Goal: Task Accomplishment & Management: Manage account settings

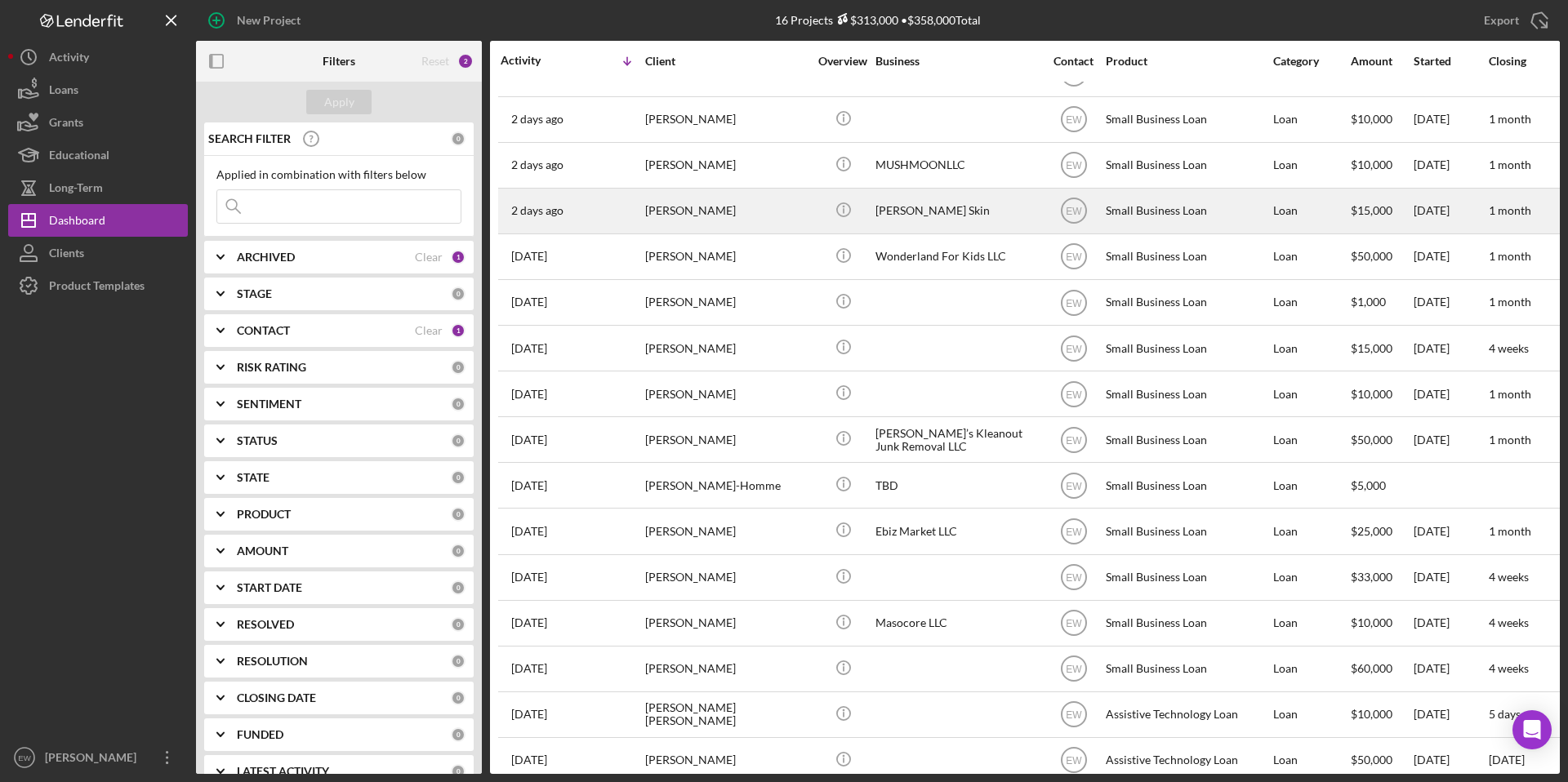
scroll to position [49, 0]
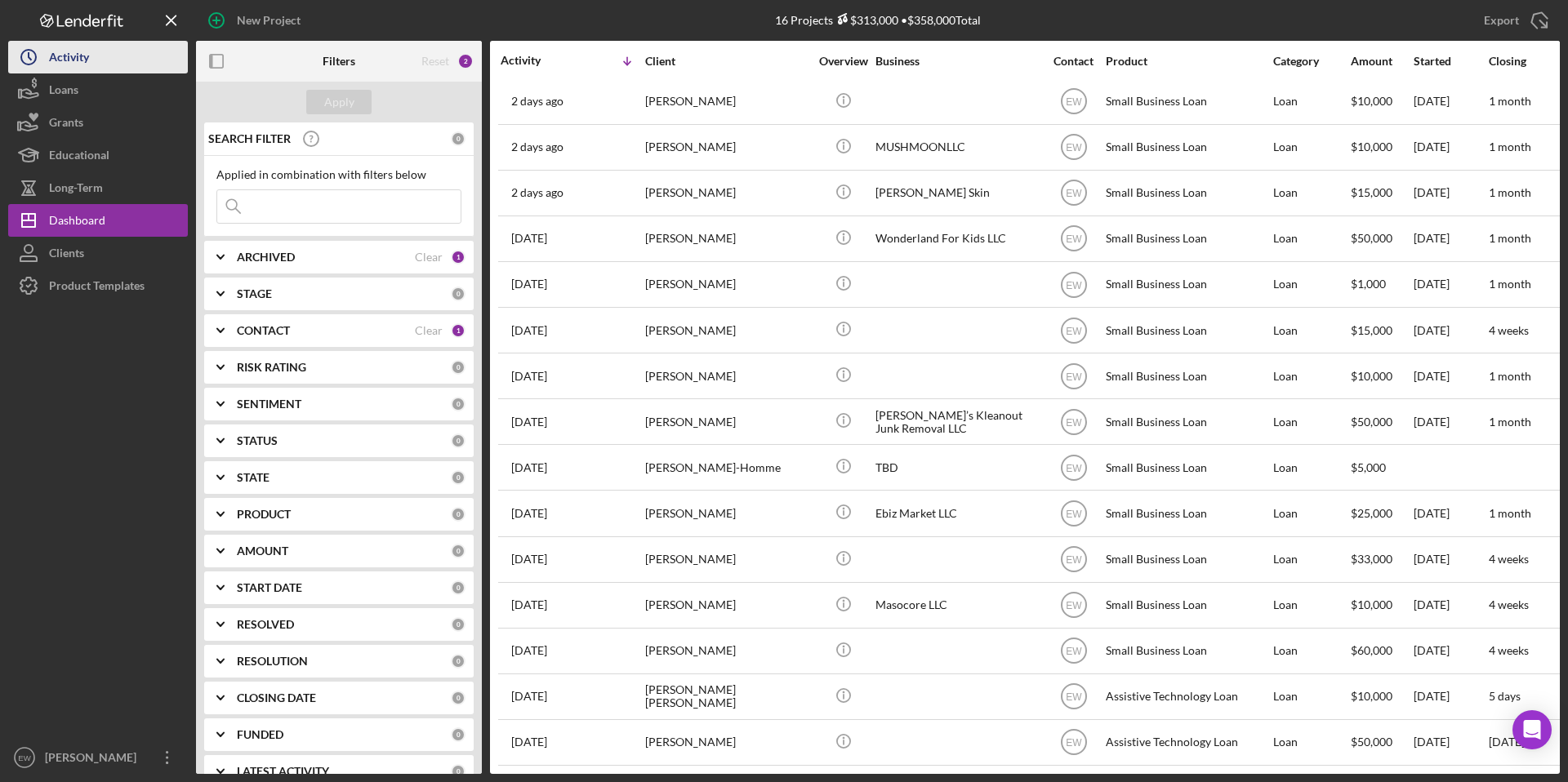
click at [70, 58] on div "Activity" at bounding box center [68, 58] width 40 height 36
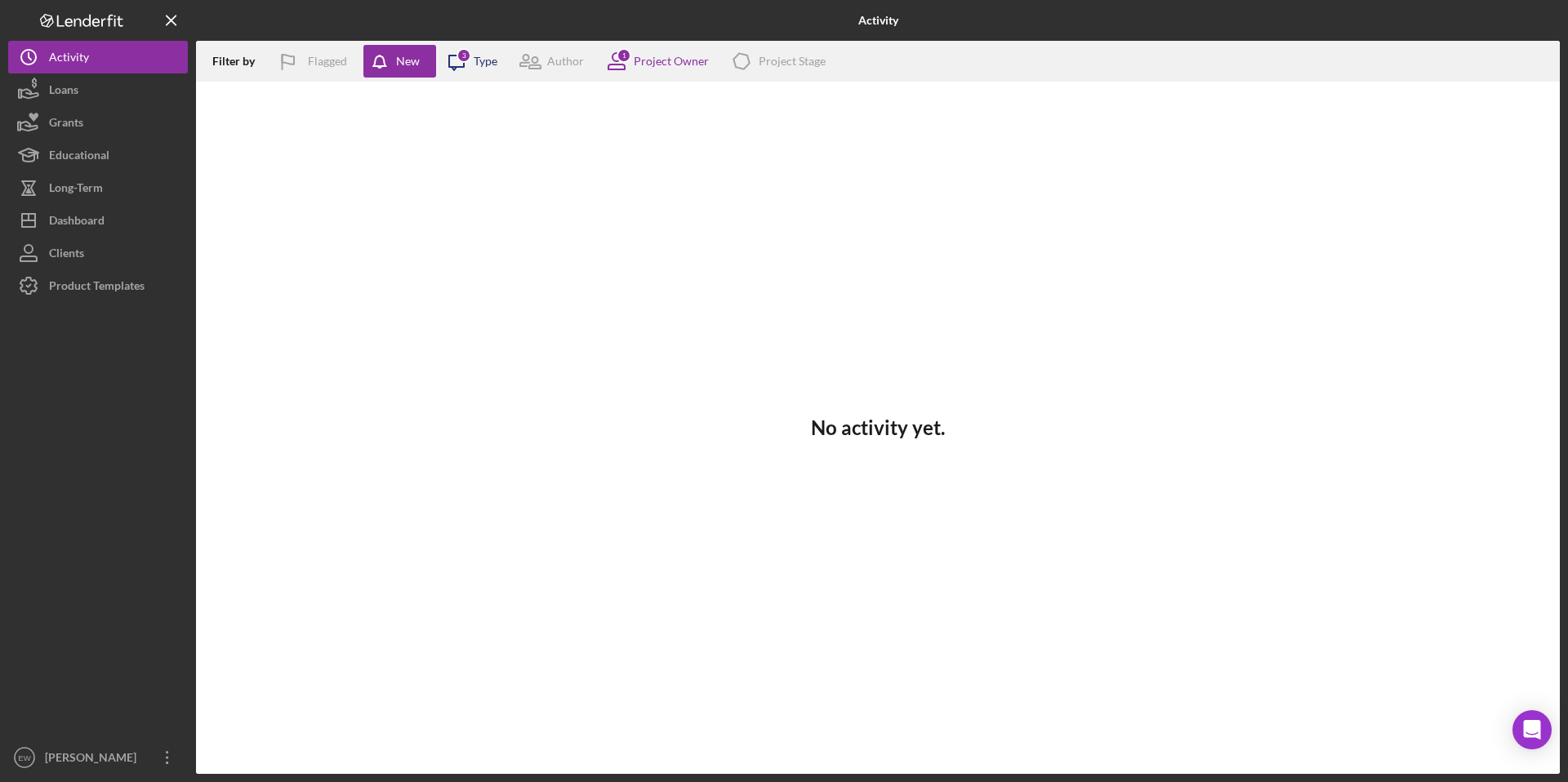
click at [467, 65] on icon "Icon/Message" at bounding box center [456, 61] width 41 height 41
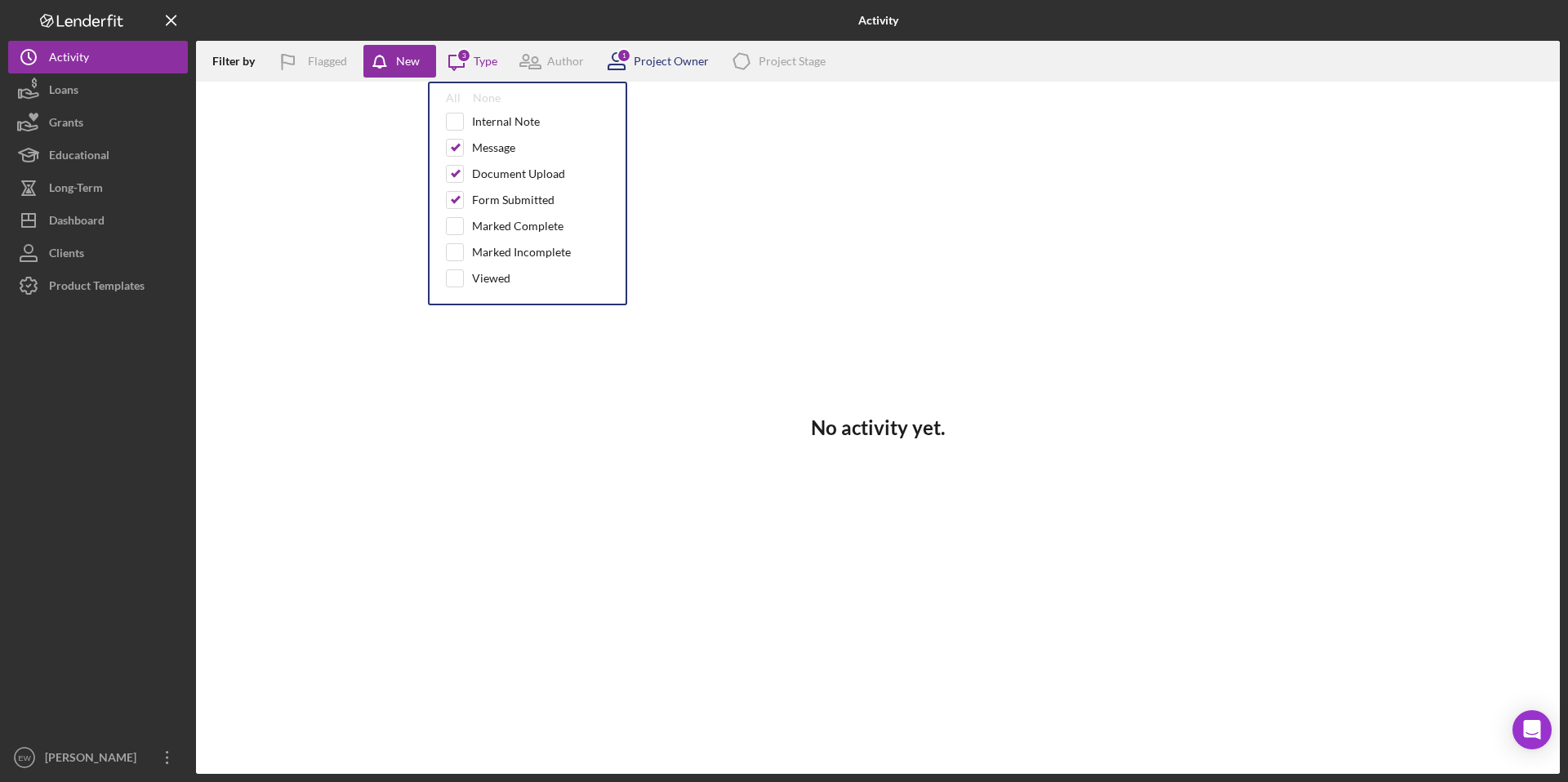
click at [669, 66] on div "Project Owner" at bounding box center [671, 61] width 75 height 13
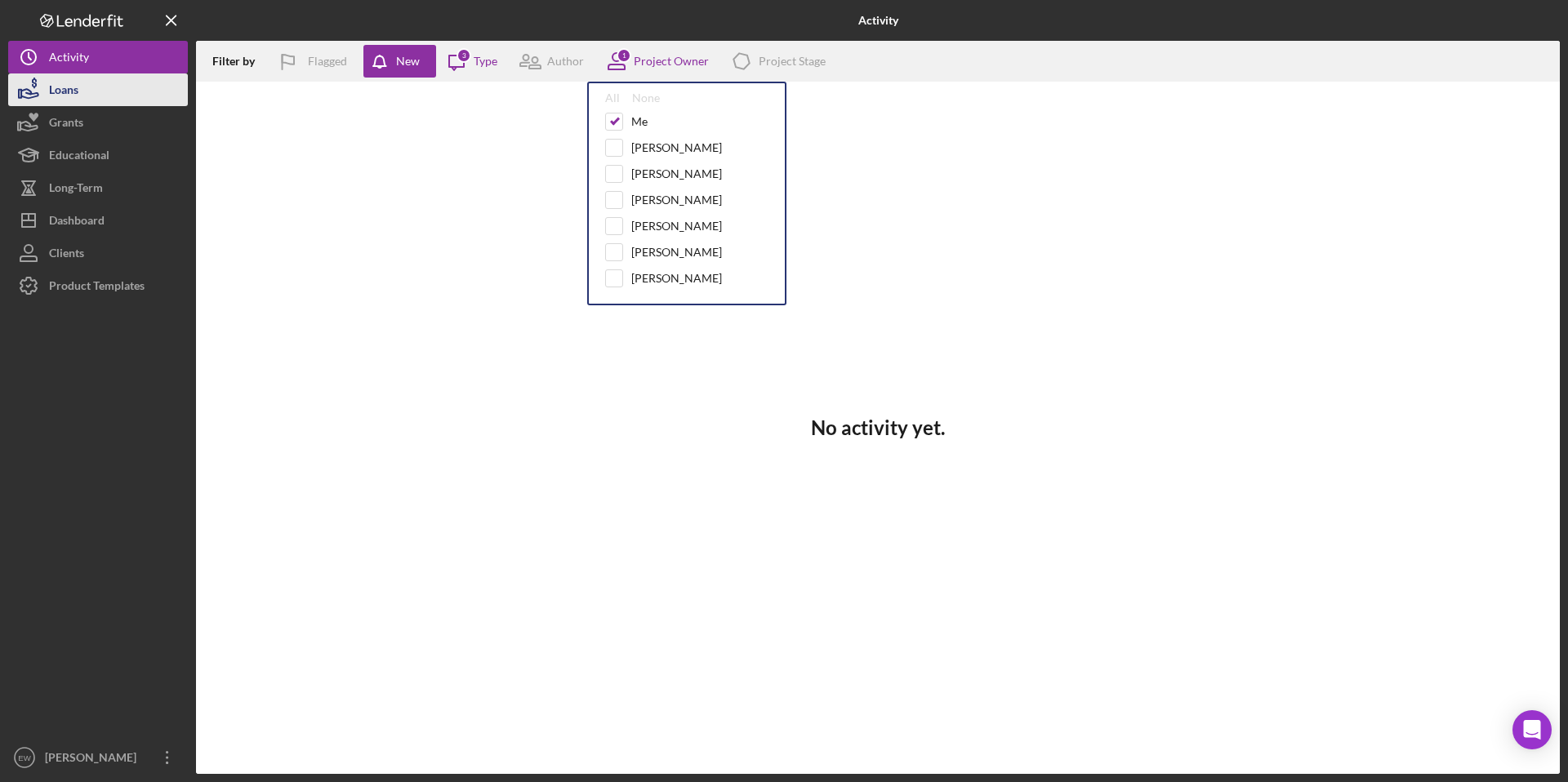
click at [98, 78] on button "Loans" at bounding box center [98, 90] width 180 height 33
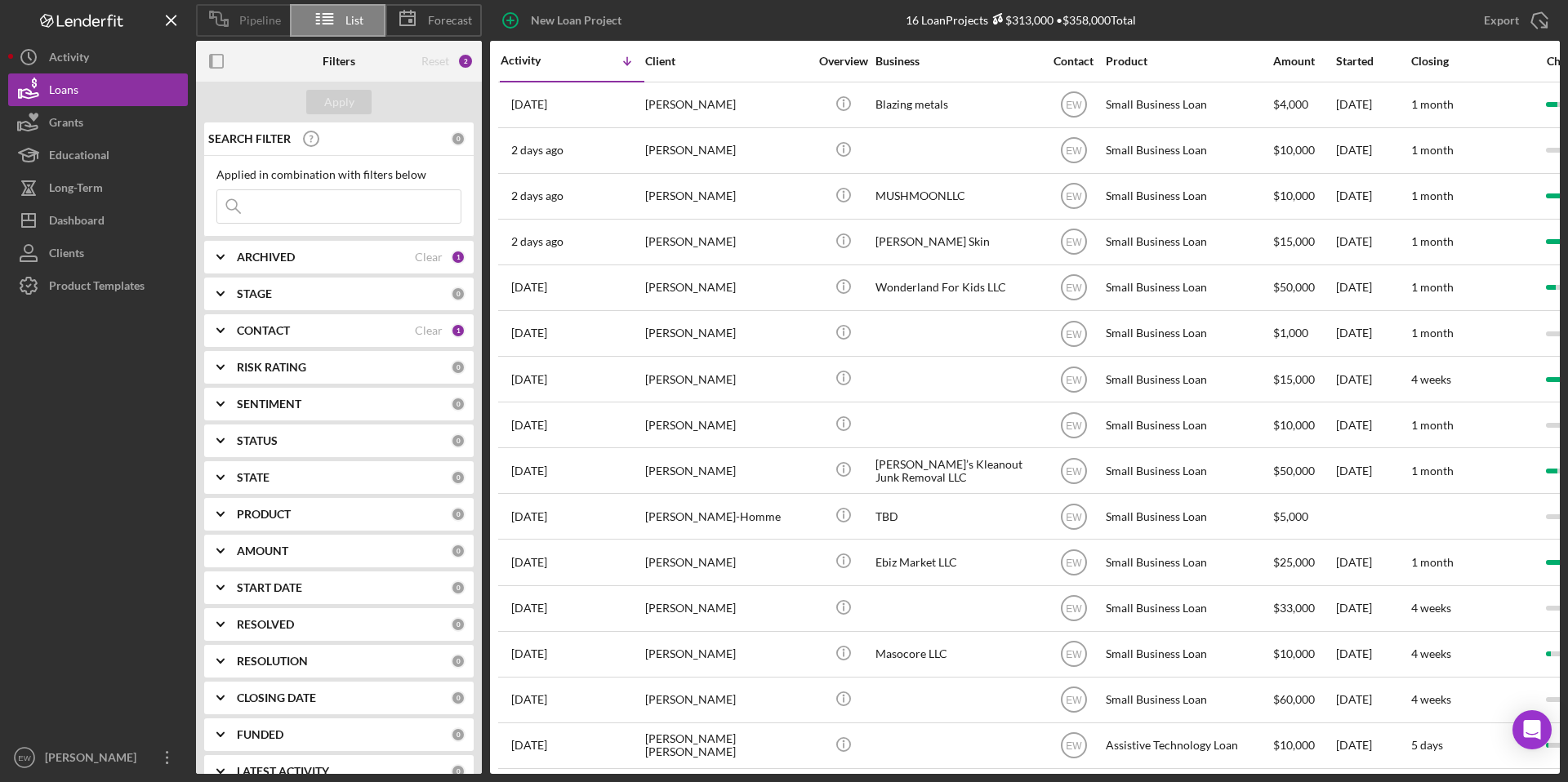
click at [260, 33] on div "Pipeline" at bounding box center [242, 20] width 94 height 33
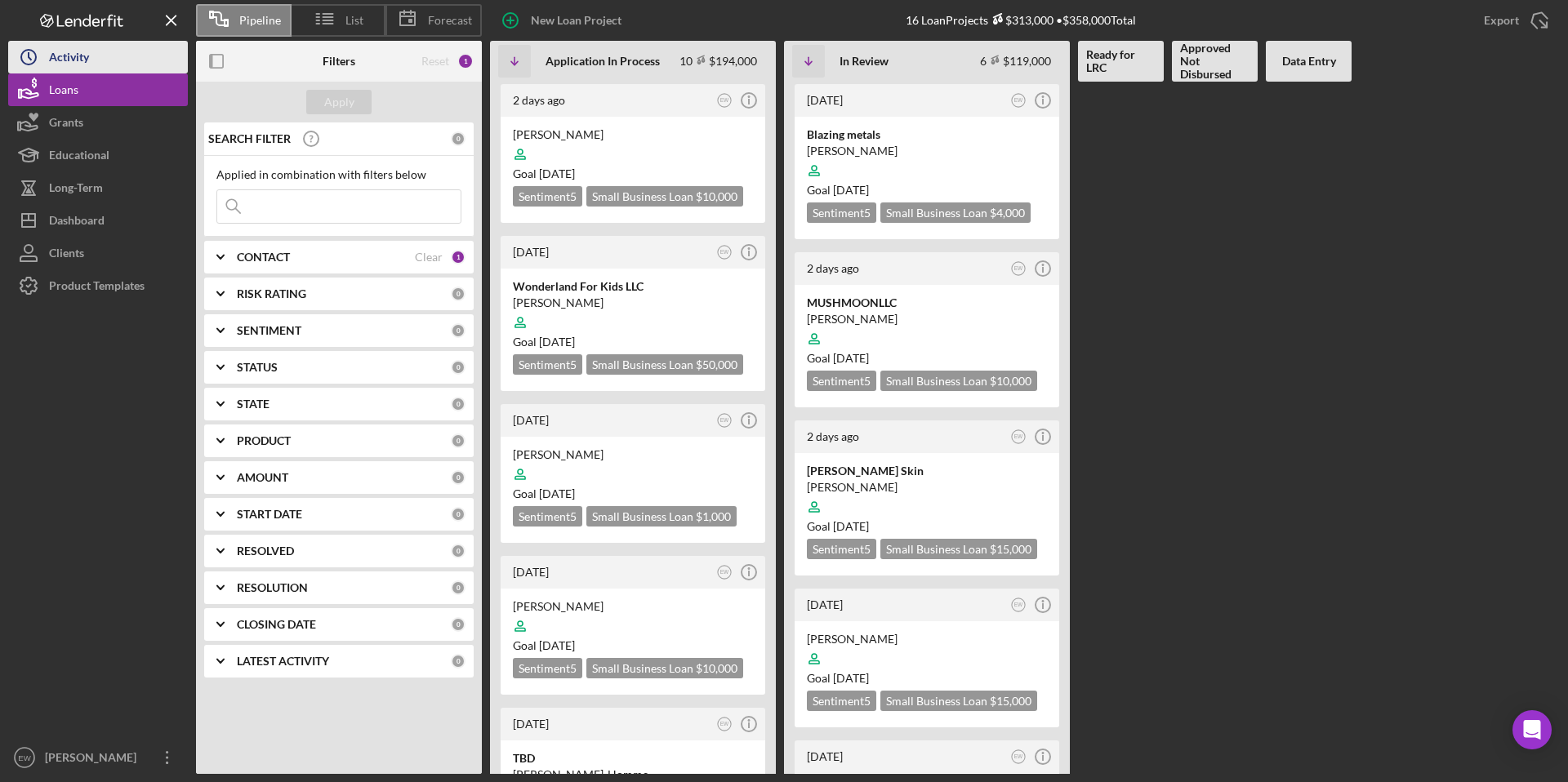
click at [110, 56] on button "Icon/History Activity" at bounding box center [98, 57] width 180 height 33
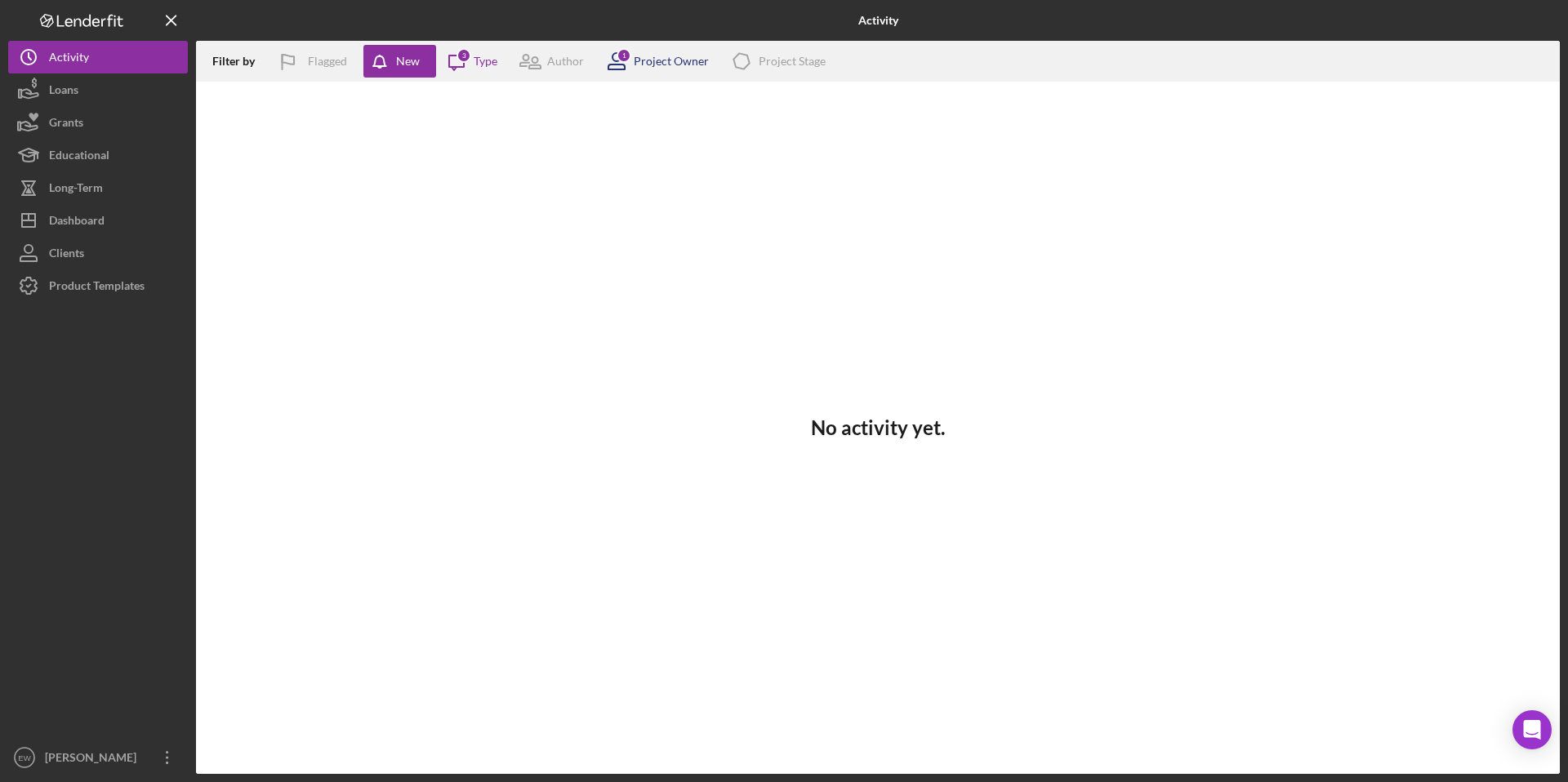
click at [641, 57] on div "Project Owner" at bounding box center [671, 61] width 75 height 13
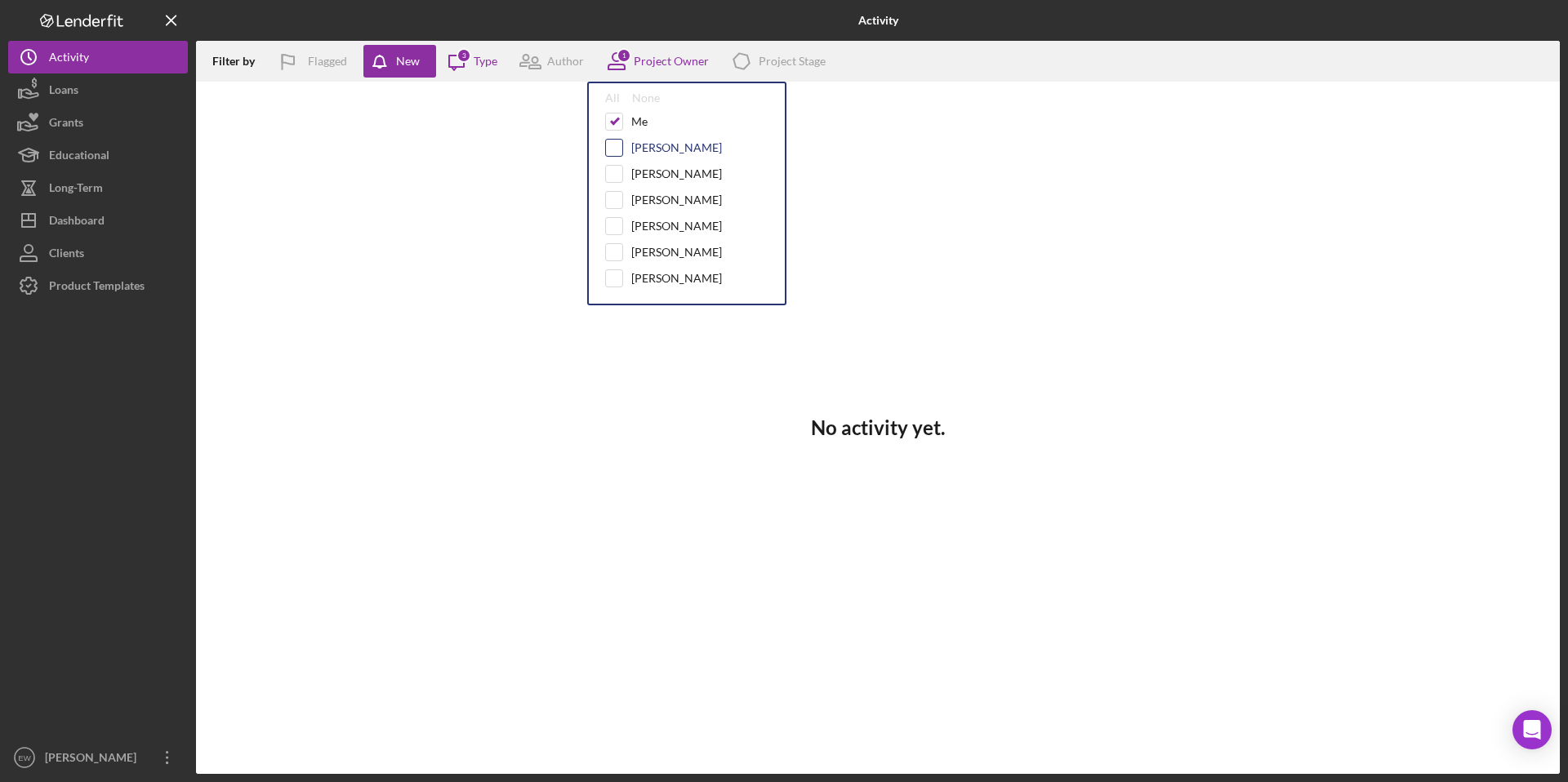
click at [615, 141] on input "checkbox" at bounding box center [613, 147] width 16 height 16
checkbox input "true"
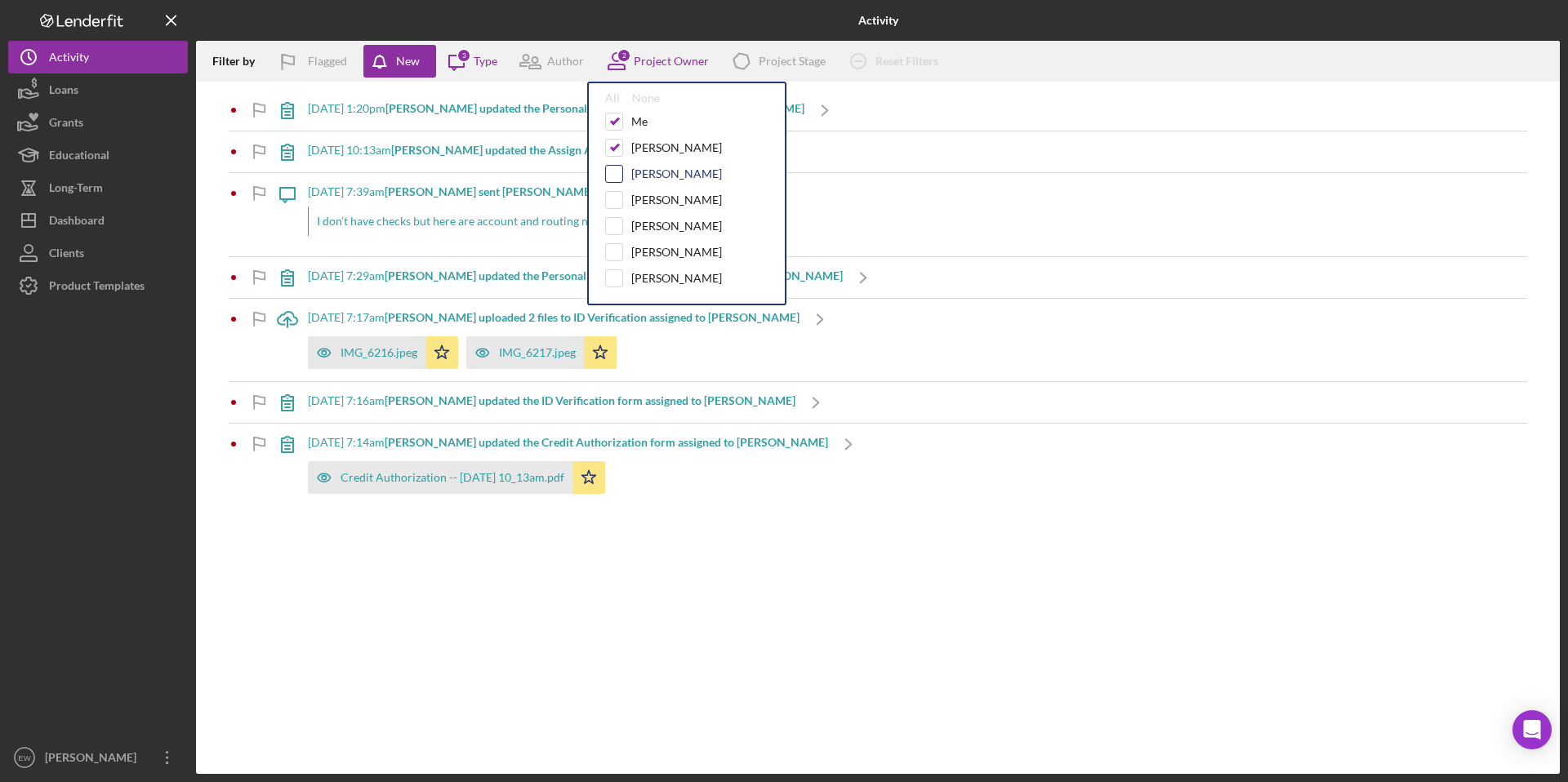
click at [613, 172] on input "checkbox" at bounding box center [613, 173] width 16 height 16
checkbox input "true"
click at [613, 198] on input "checkbox" at bounding box center [613, 199] width 16 height 16
checkbox input "true"
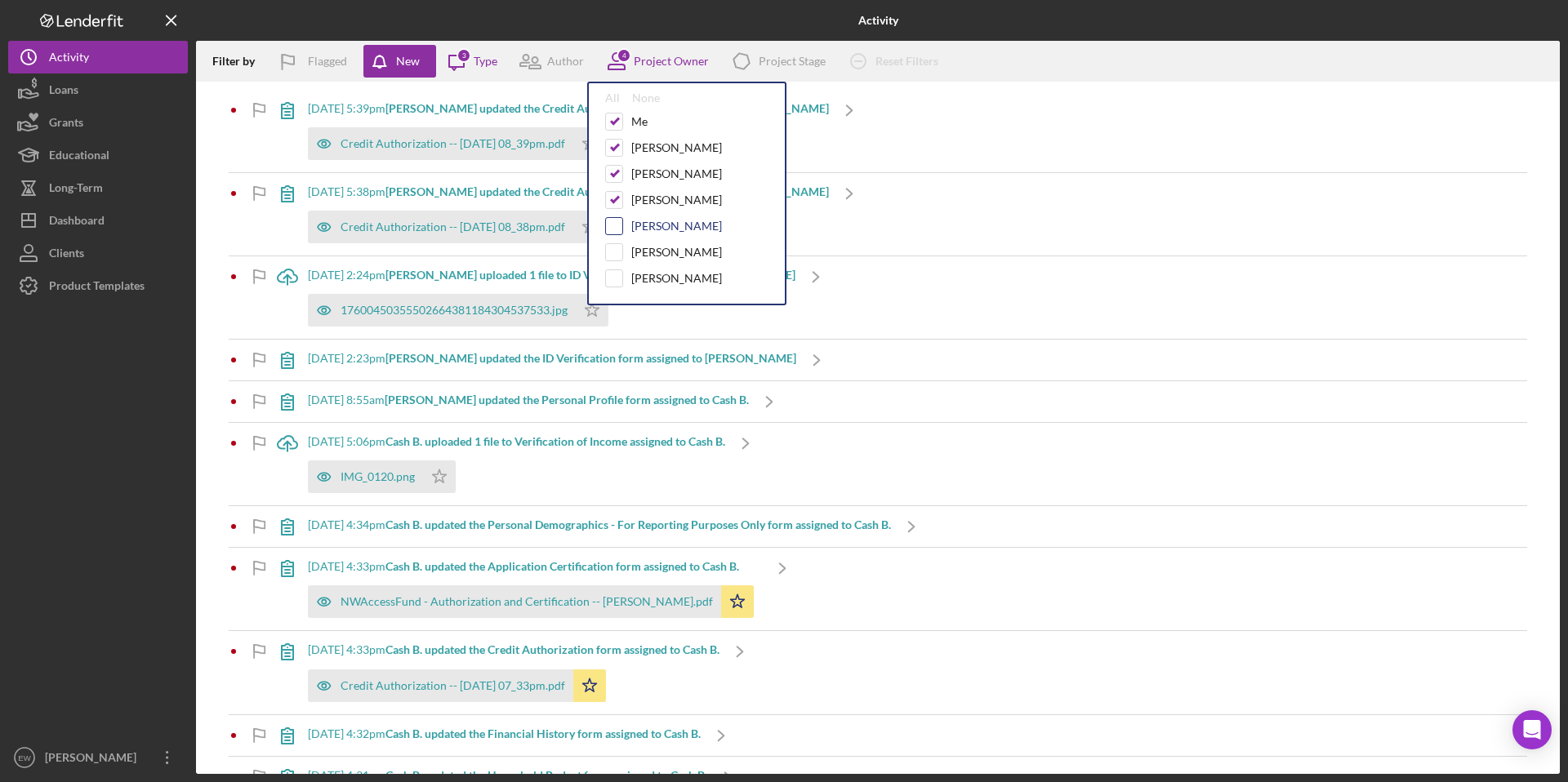
click at [613, 228] on input "checkbox" at bounding box center [613, 225] width 16 height 16
checkbox input "true"
click at [615, 248] on input "checkbox" at bounding box center [613, 252] width 16 height 16
checkbox input "true"
click at [618, 277] on input "checkbox" at bounding box center [613, 278] width 16 height 16
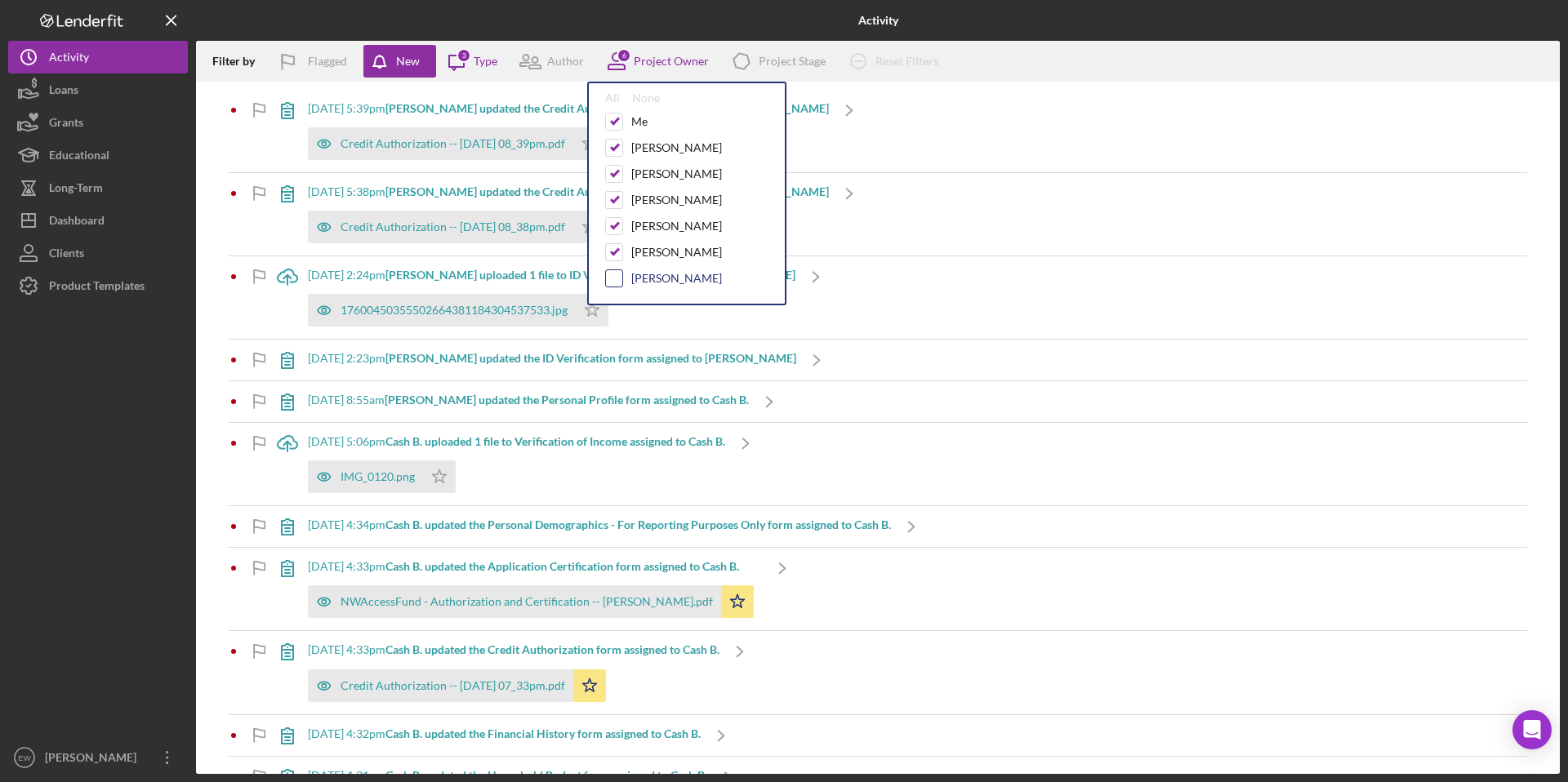
checkbox input "true"
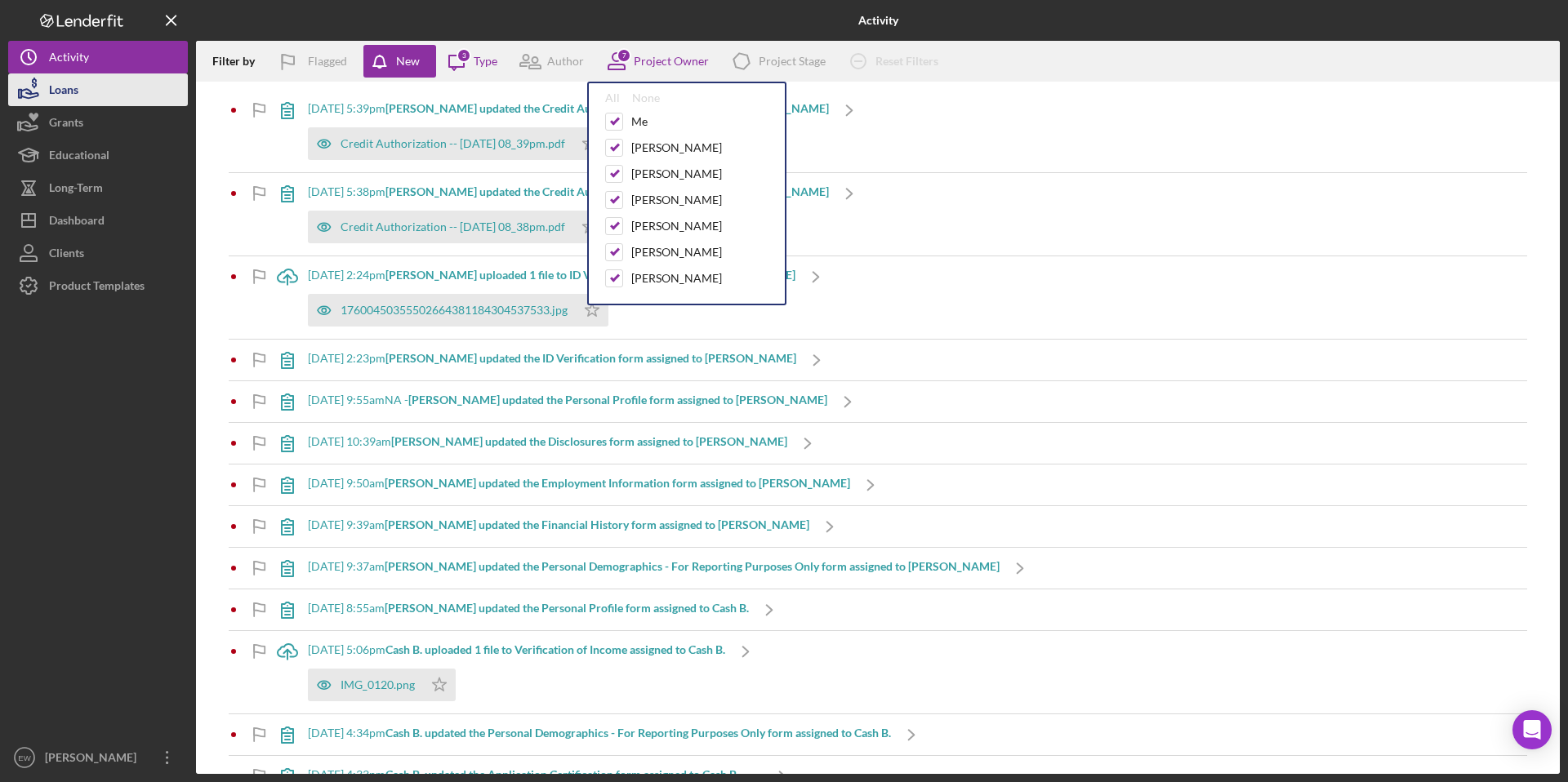
click at [139, 85] on button "Loans" at bounding box center [98, 90] width 180 height 33
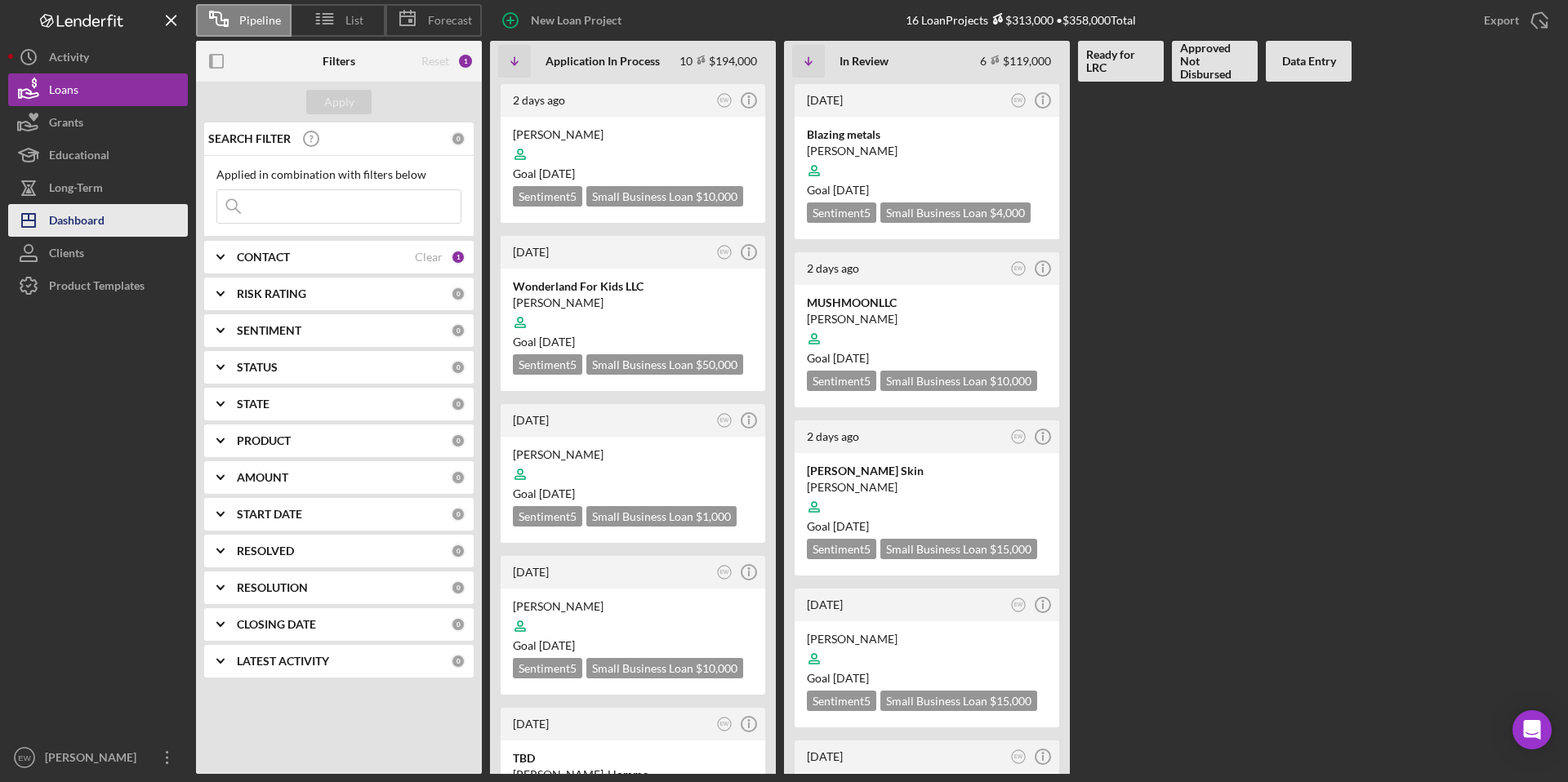
click at [122, 211] on button "Icon/Dashboard Dashboard" at bounding box center [98, 220] width 180 height 33
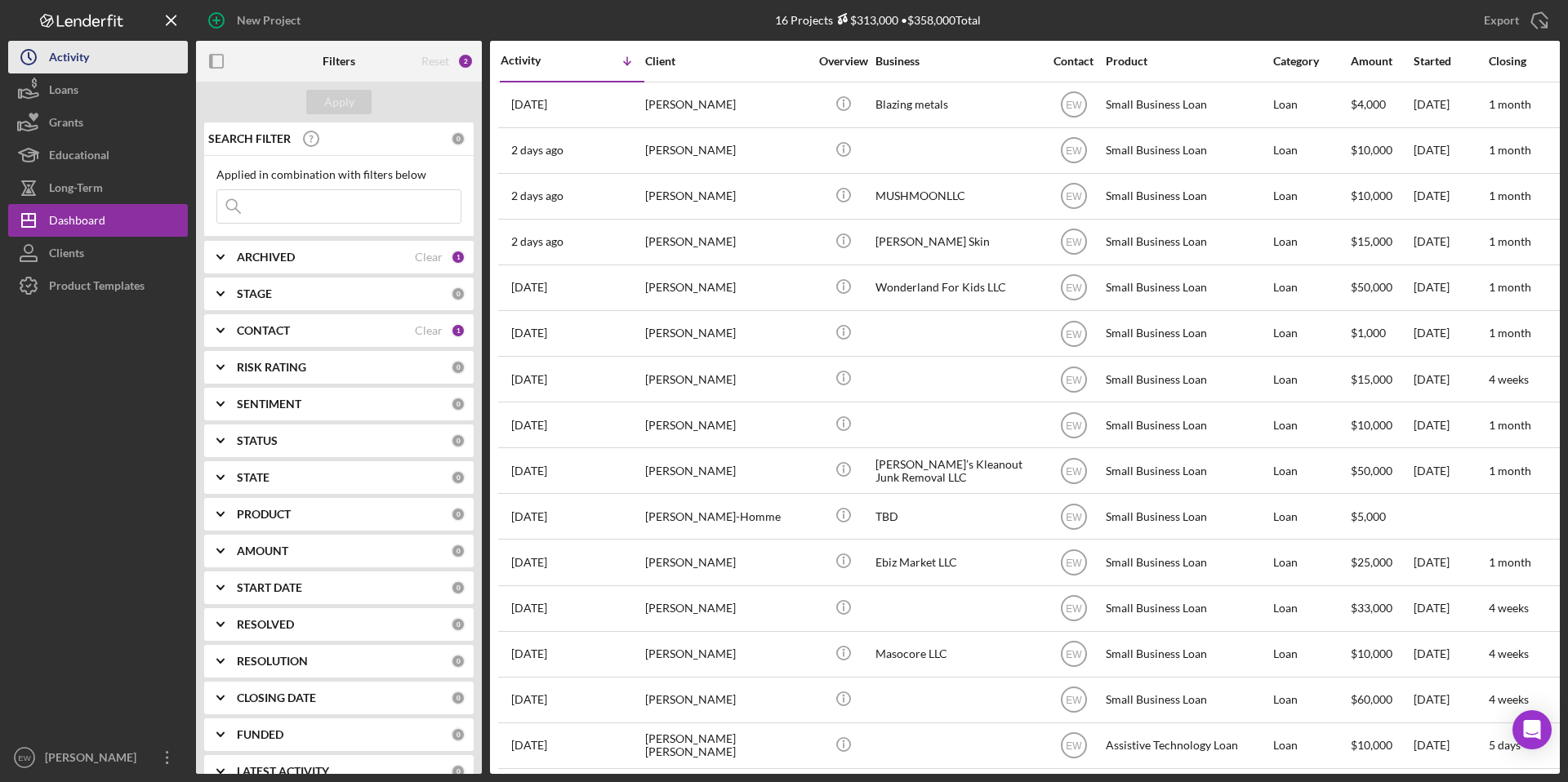
click at [95, 62] on button "Icon/History Activity" at bounding box center [98, 57] width 180 height 33
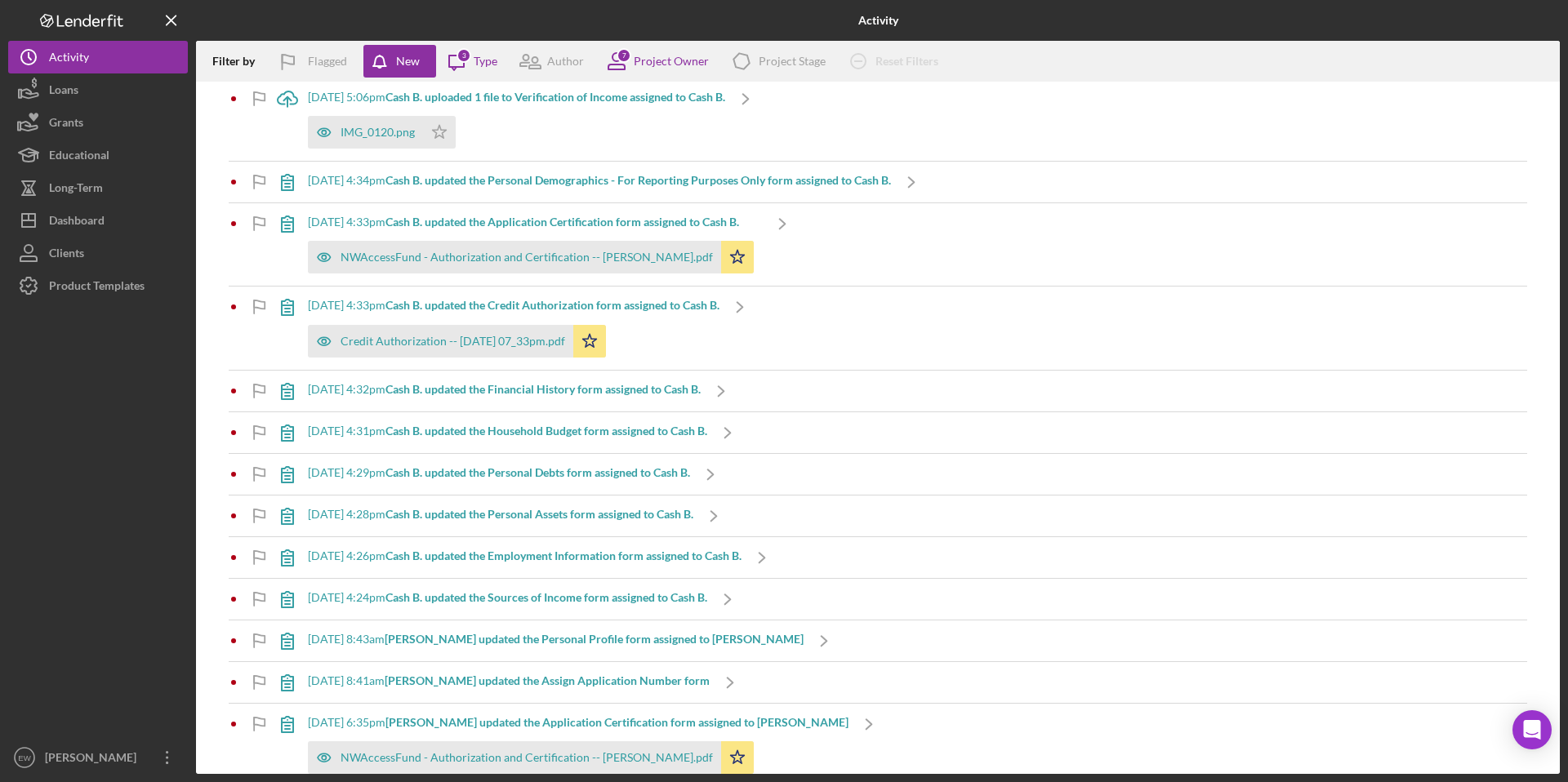
scroll to position [336, 0]
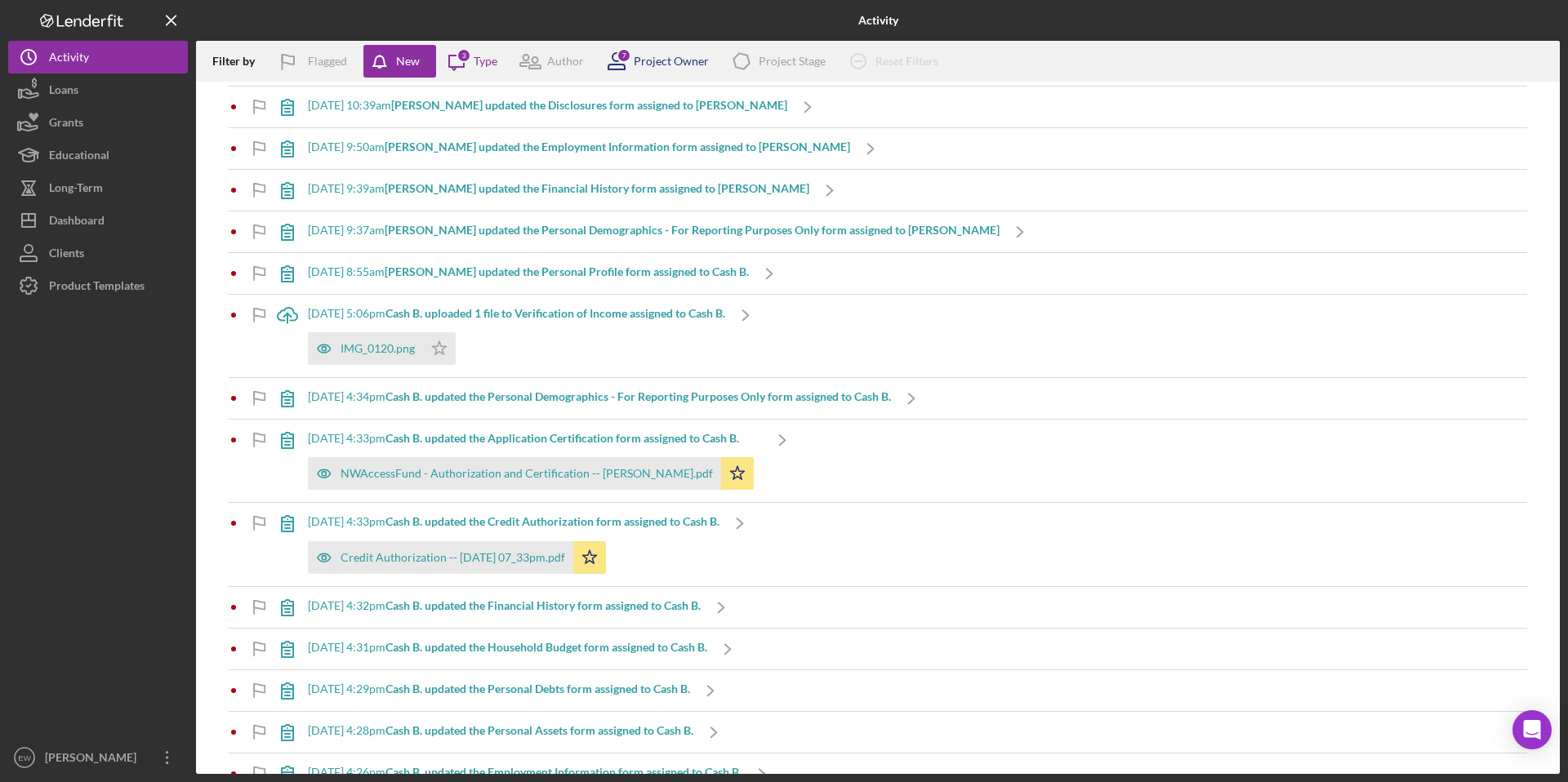
click at [654, 65] on div "Project Owner" at bounding box center [671, 61] width 75 height 13
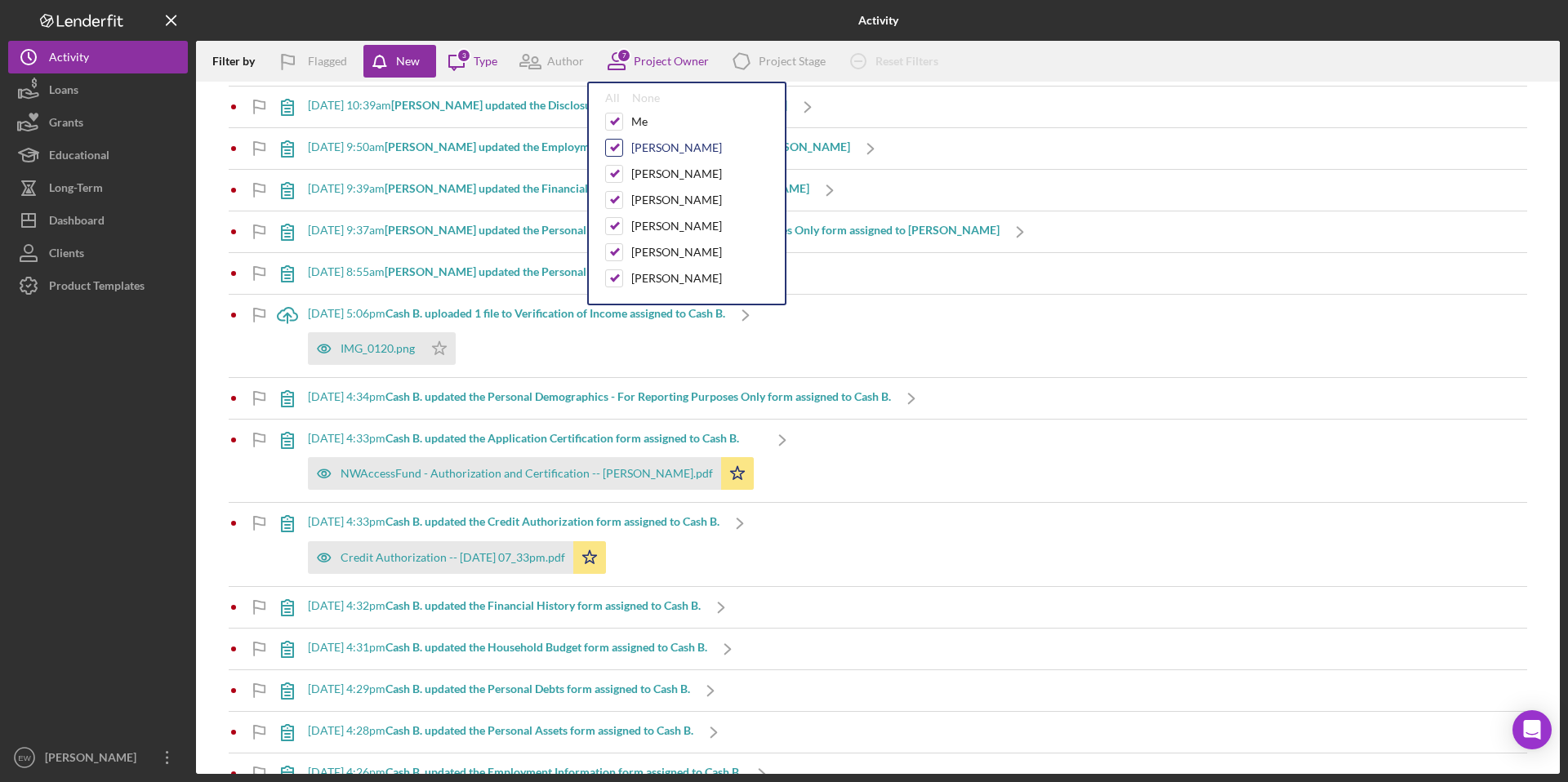
click at [617, 140] on input "checkbox" at bounding box center [613, 147] width 16 height 16
checkbox input "false"
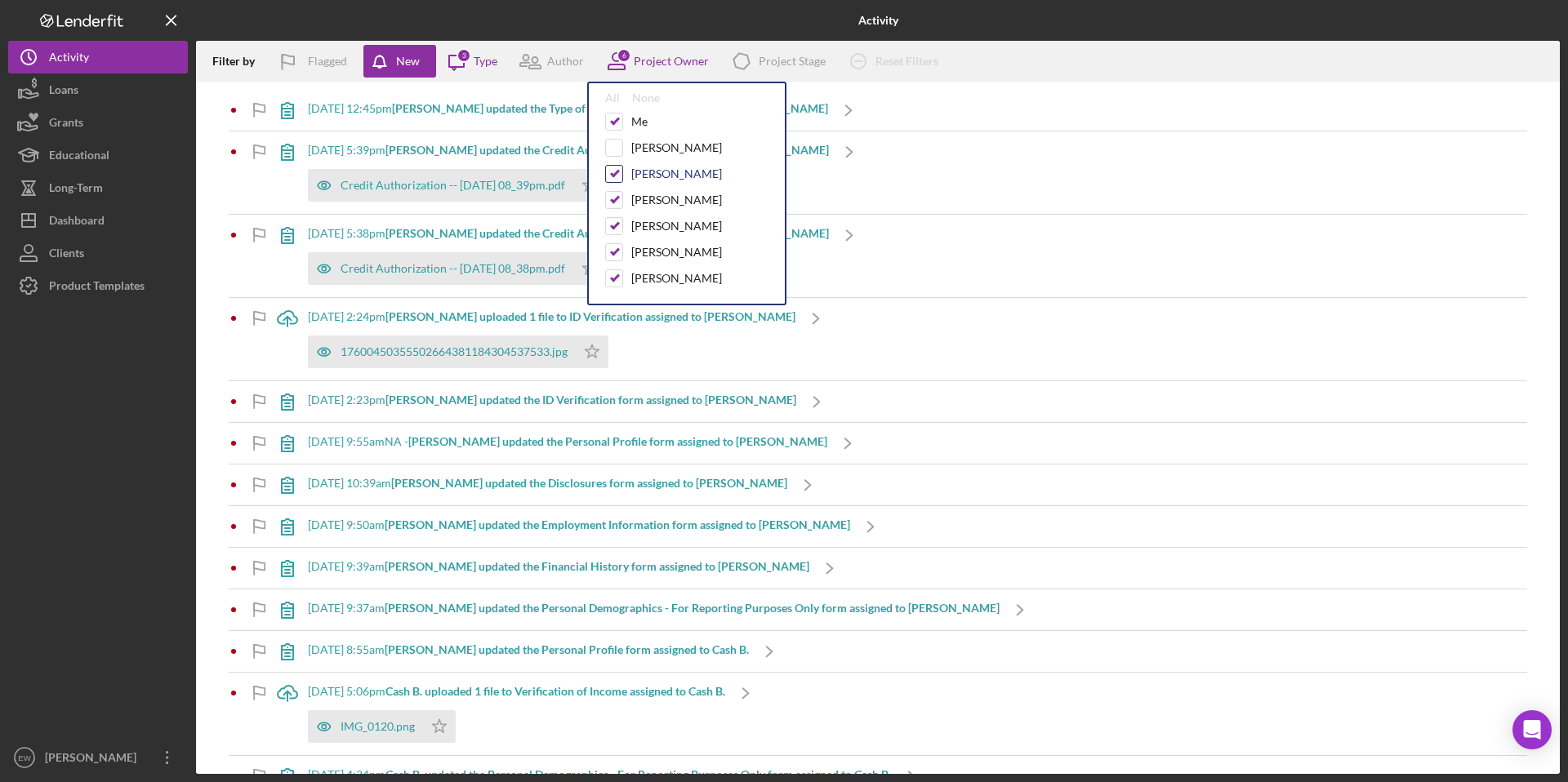
click at [612, 174] on input "checkbox" at bounding box center [613, 173] width 16 height 16
checkbox input "false"
click at [612, 198] on input "checkbox" at bounding box center [613, 199] width 16 height 16
checkbox input "false"
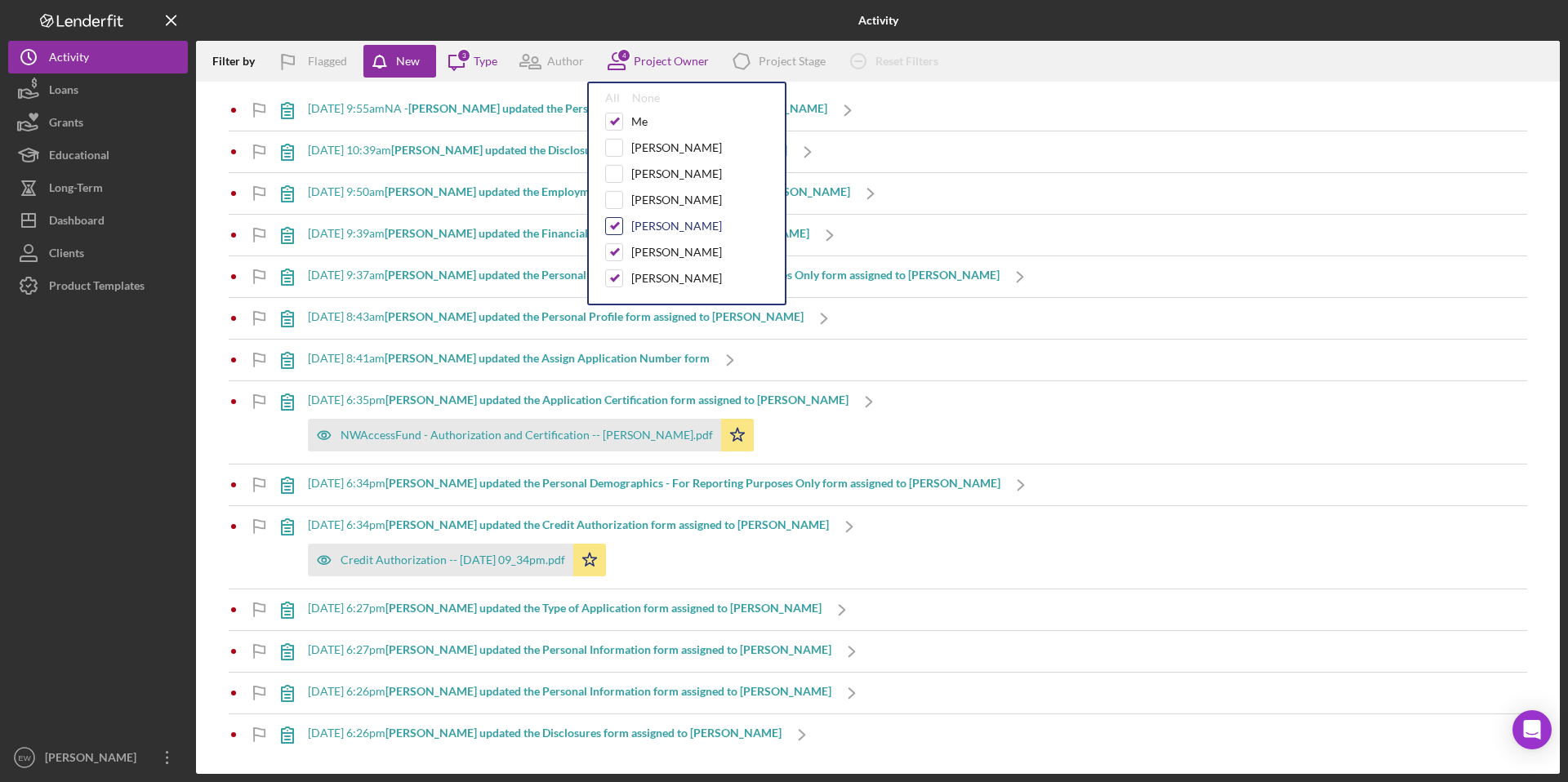
click at [615, 223] on input "checkbox" at bounding box center [613, 225] width 16 height 16
checkbox input "false"
click at [617, 247] on input "checkbox" at bounding box center [613, 252] width 16 height 16
checkbox input "false"
click at [617, 272] on input "checkbox" at bounding box center [613, 278] width 16 height 16
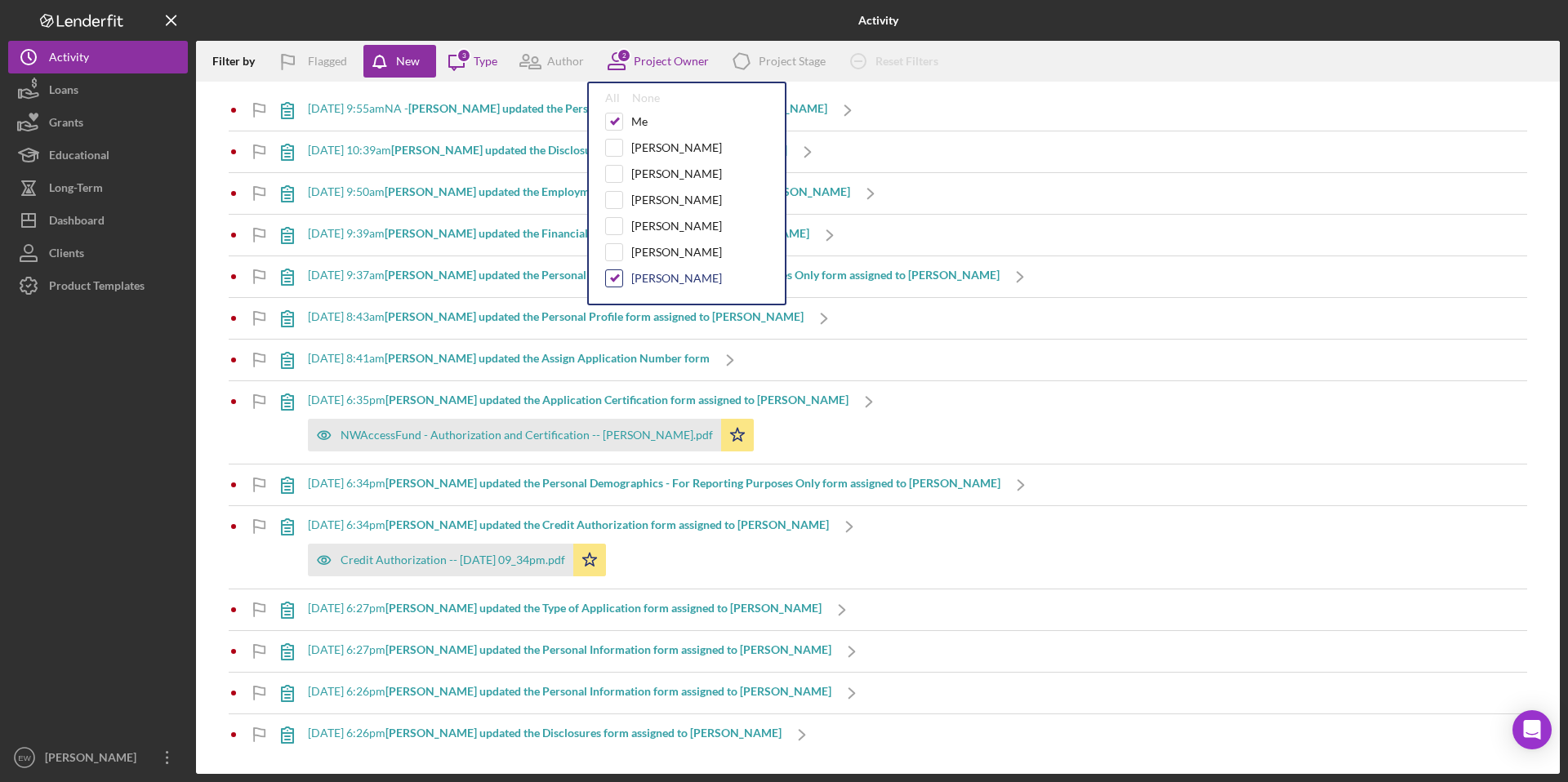
checkbox input "false"
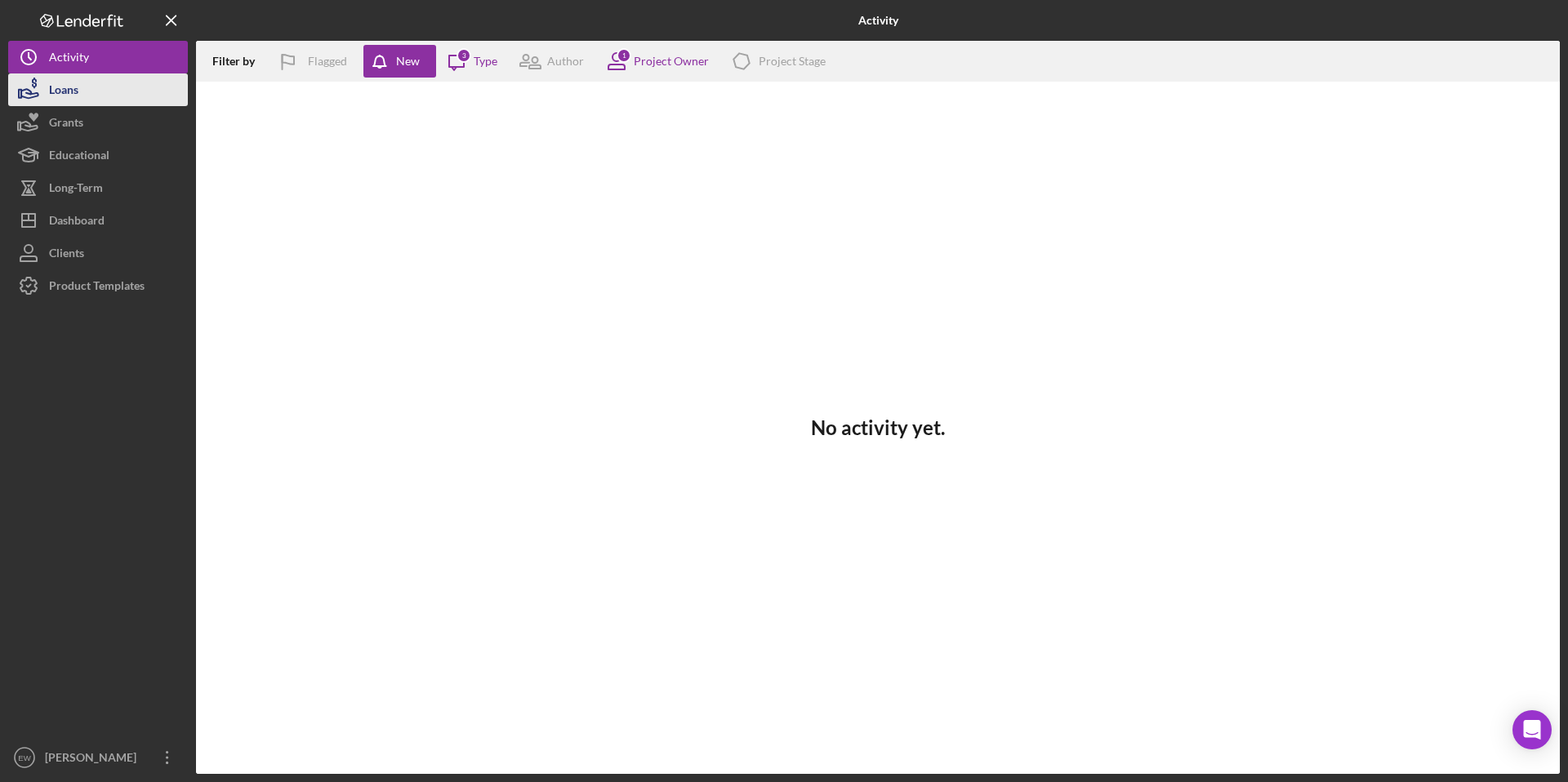
click at [85, 92] on button "Loans" at bounding box center [98, 90] width 180 height 33
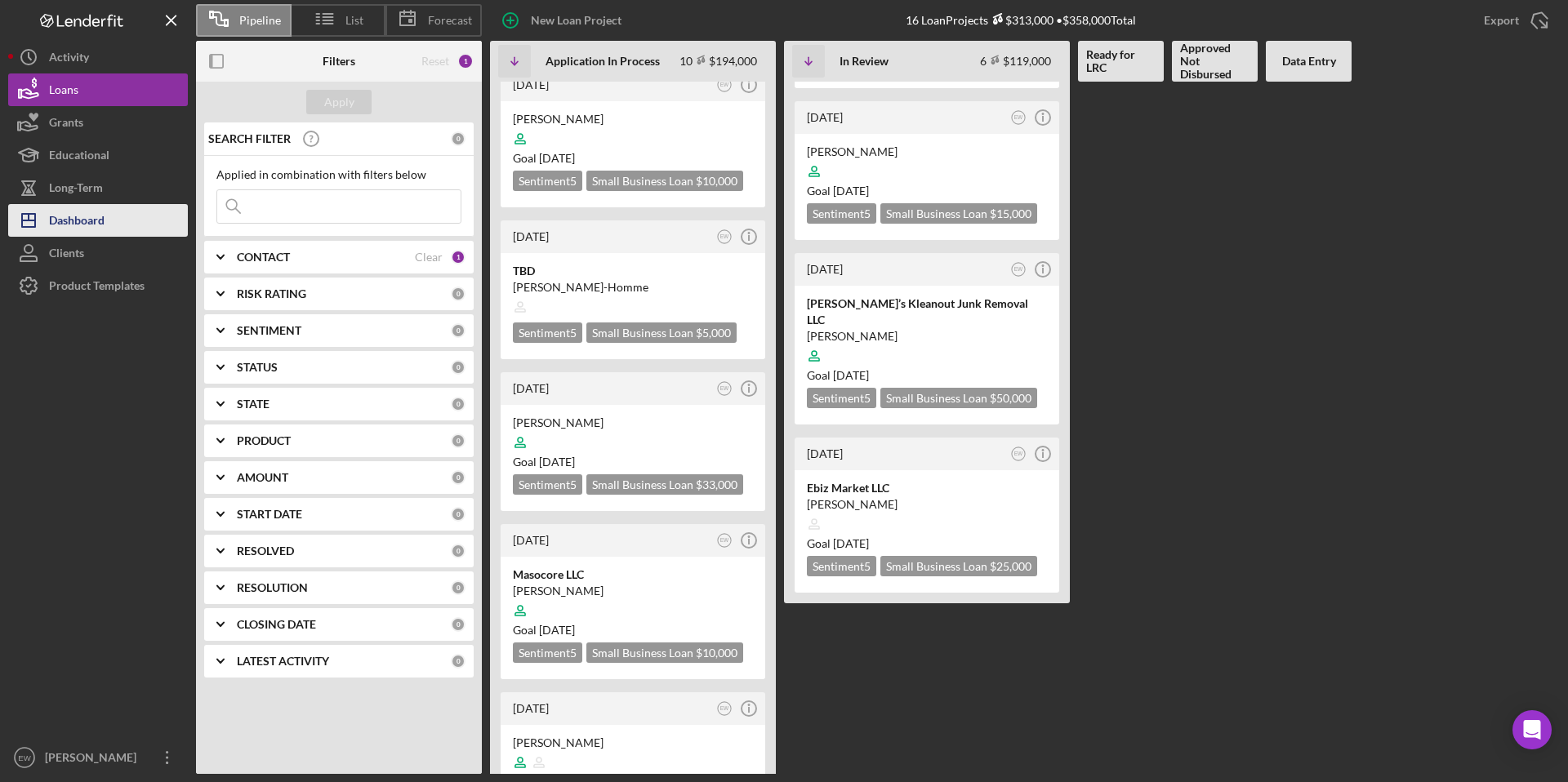
scroll to position [490, 0]
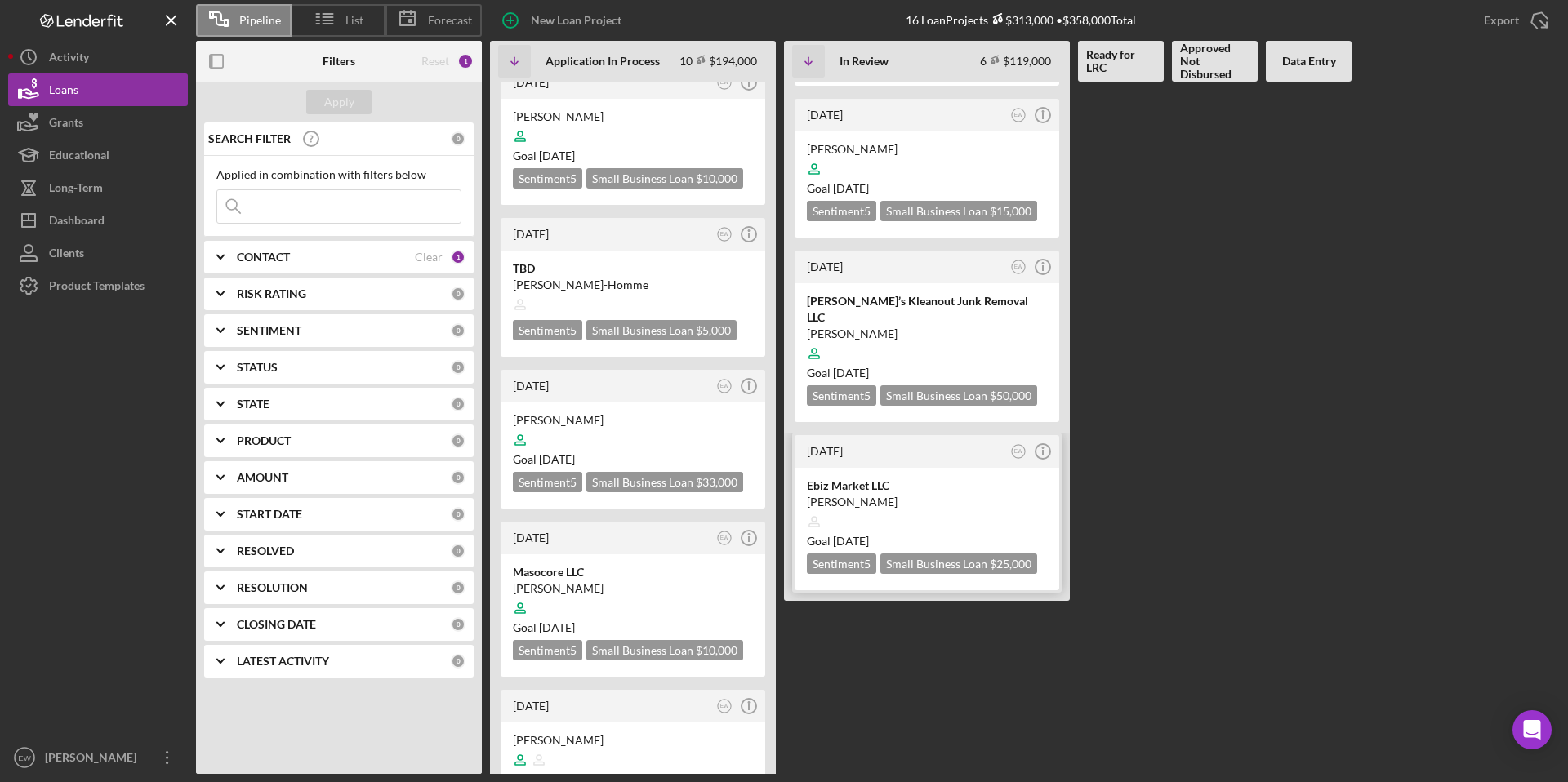
click at [879, 477] on div "Ebiz Market LLC" at bounding box center [927, 485] width 240 height 16
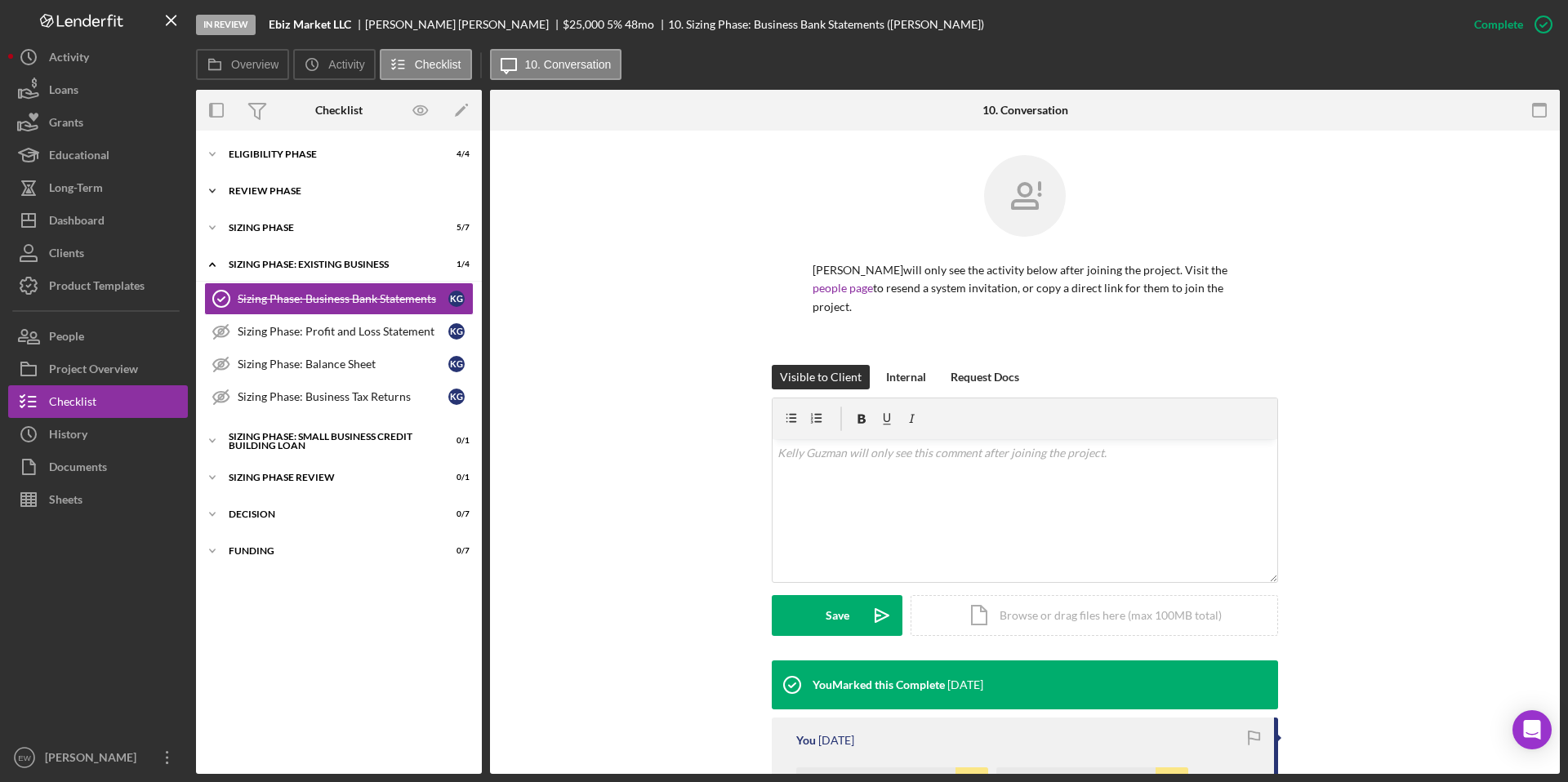
click at [375, 186] on div "REVIEW PHASE" at bounding box center [345, 191] width 232 height 10
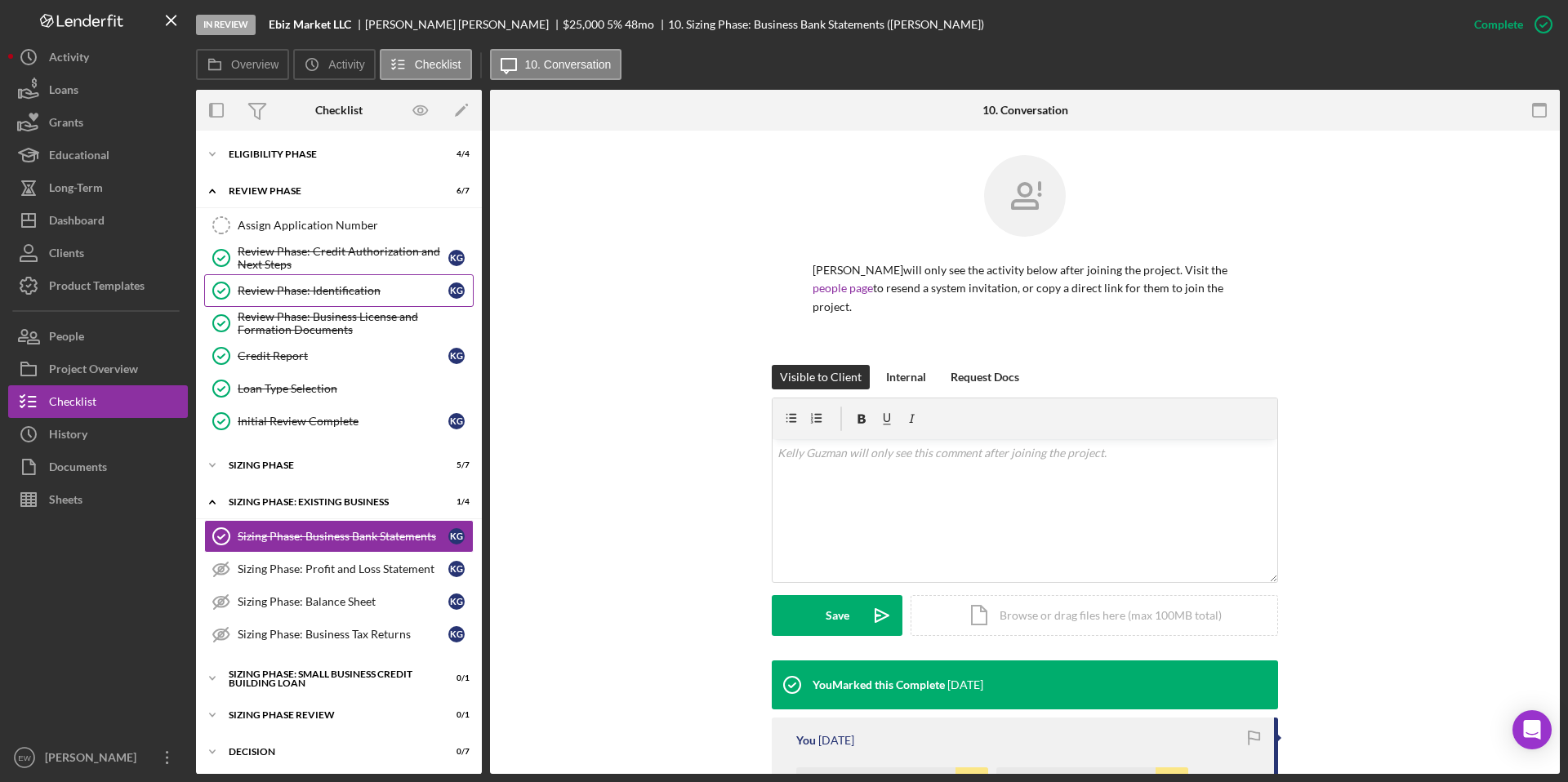
scroll to position [40, 0]
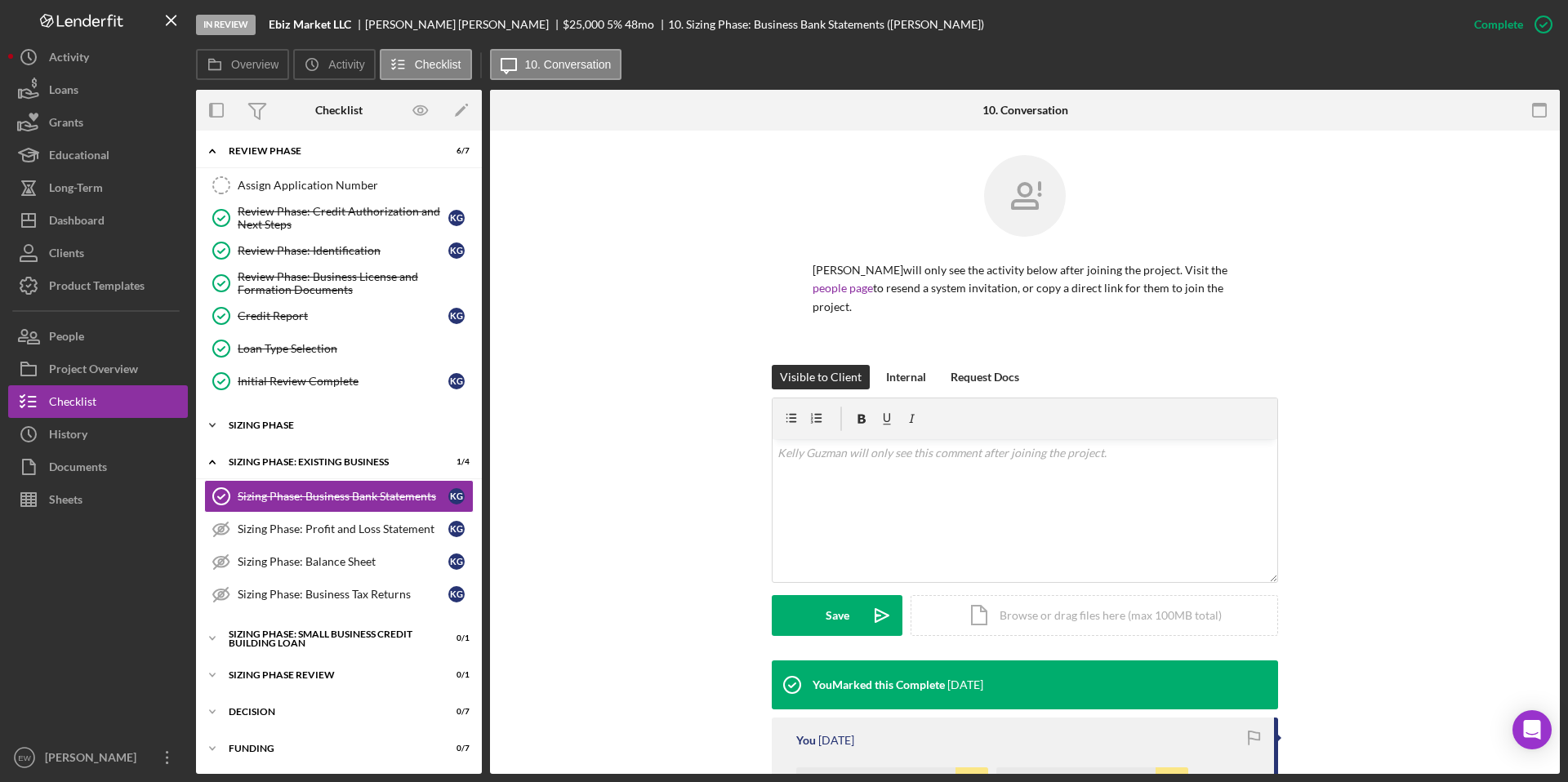
click at [360, 428] on div "Sizing Phase" at bounding box center [345, 426] width 232 height 10
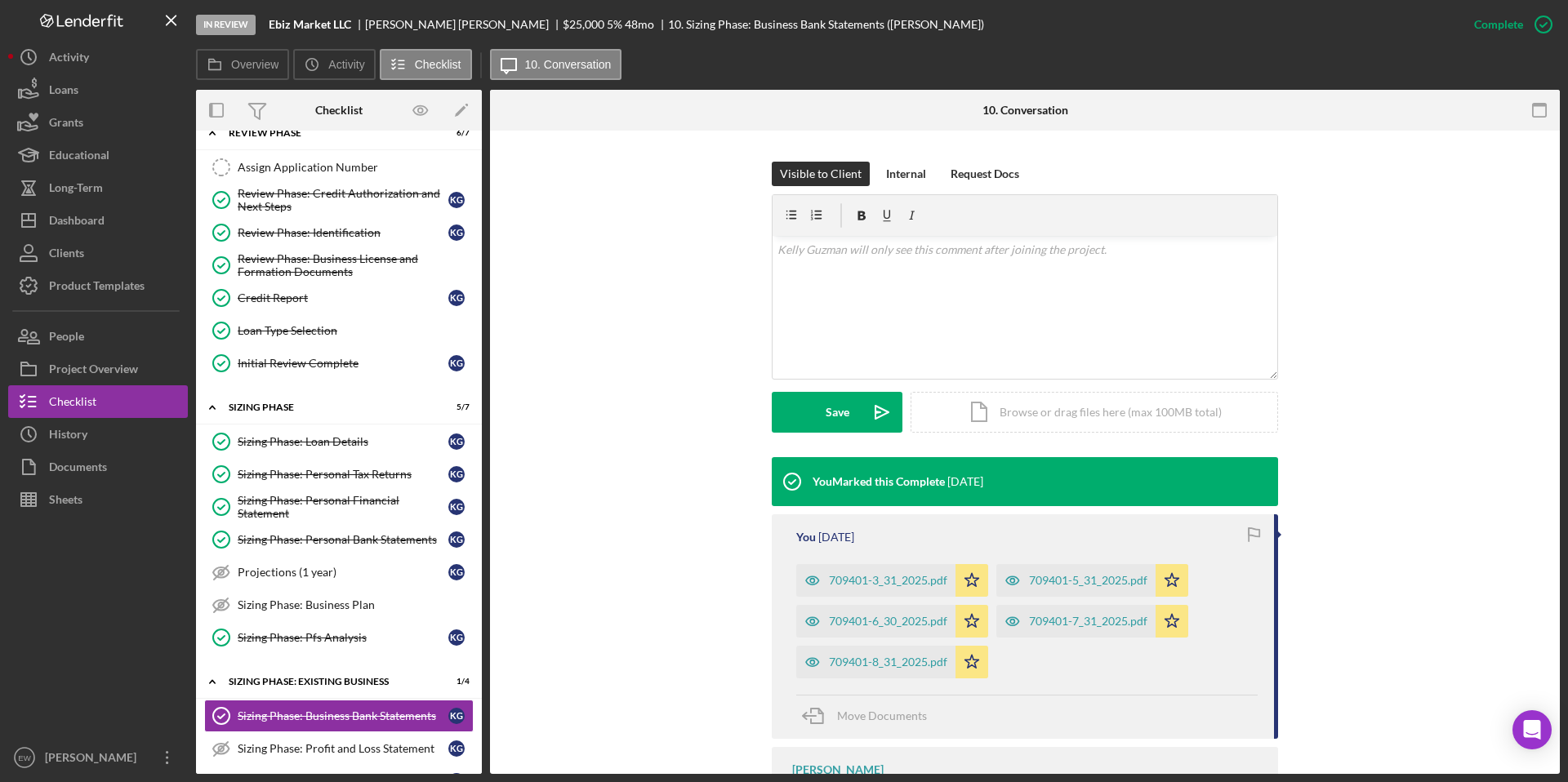
scroll to position [209, 0]
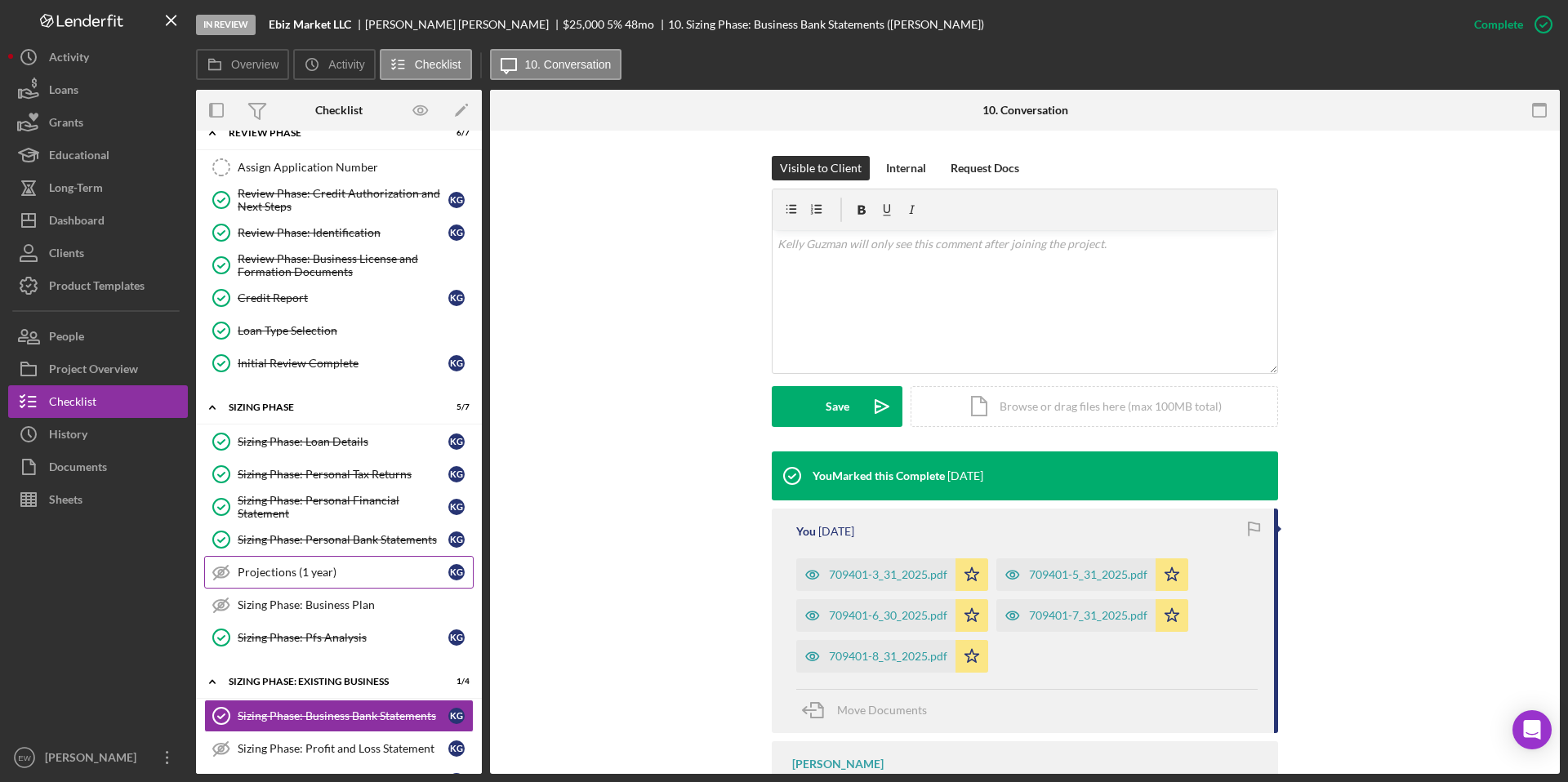
click at [340, 567] on div "Projections (1 year)" at bounding box center [342, 572] width 210 height 13
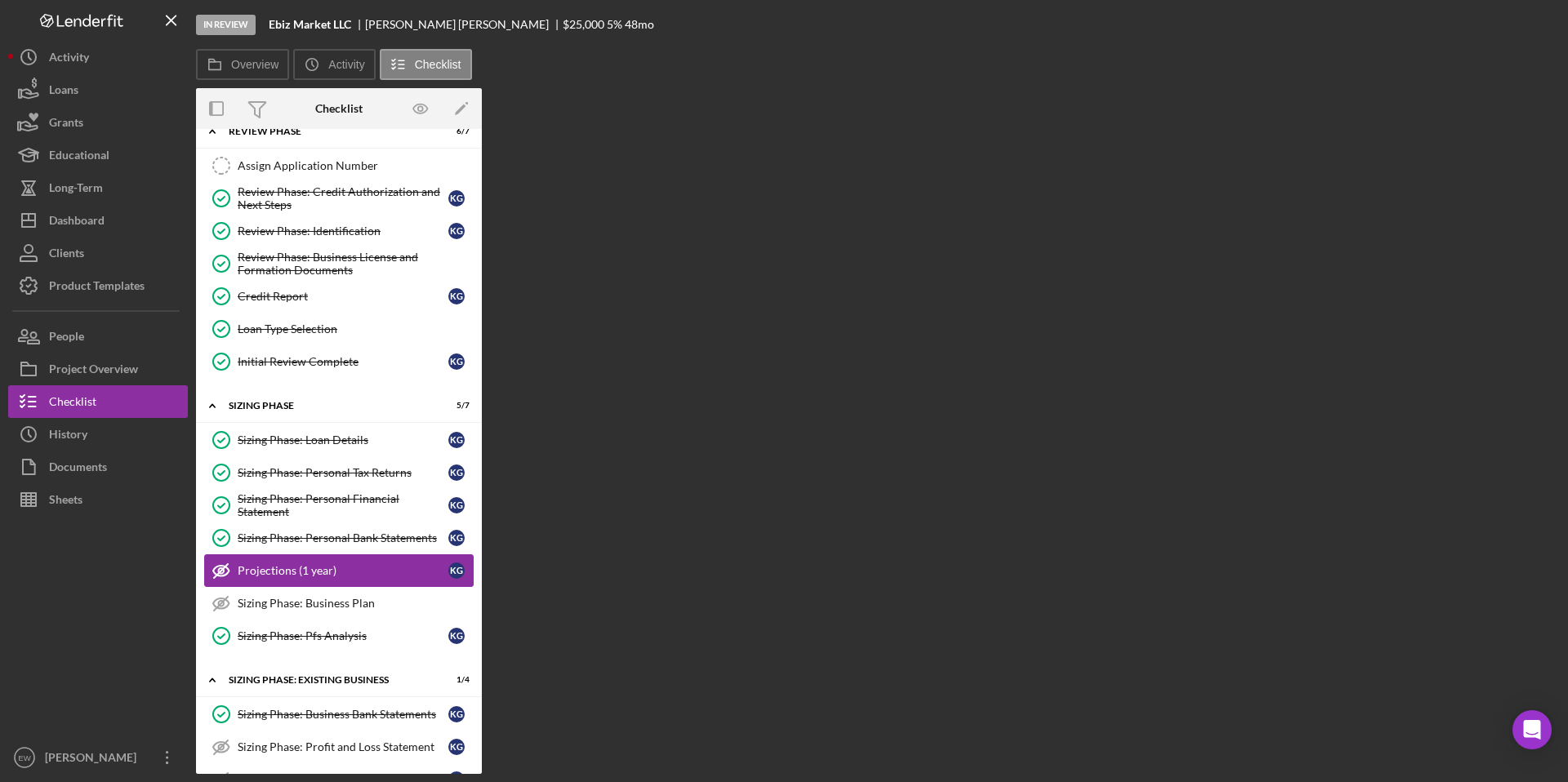
click at [408, 567] on div "Projections (1 year)" at bounding box center [342, 570] width 210 height 13
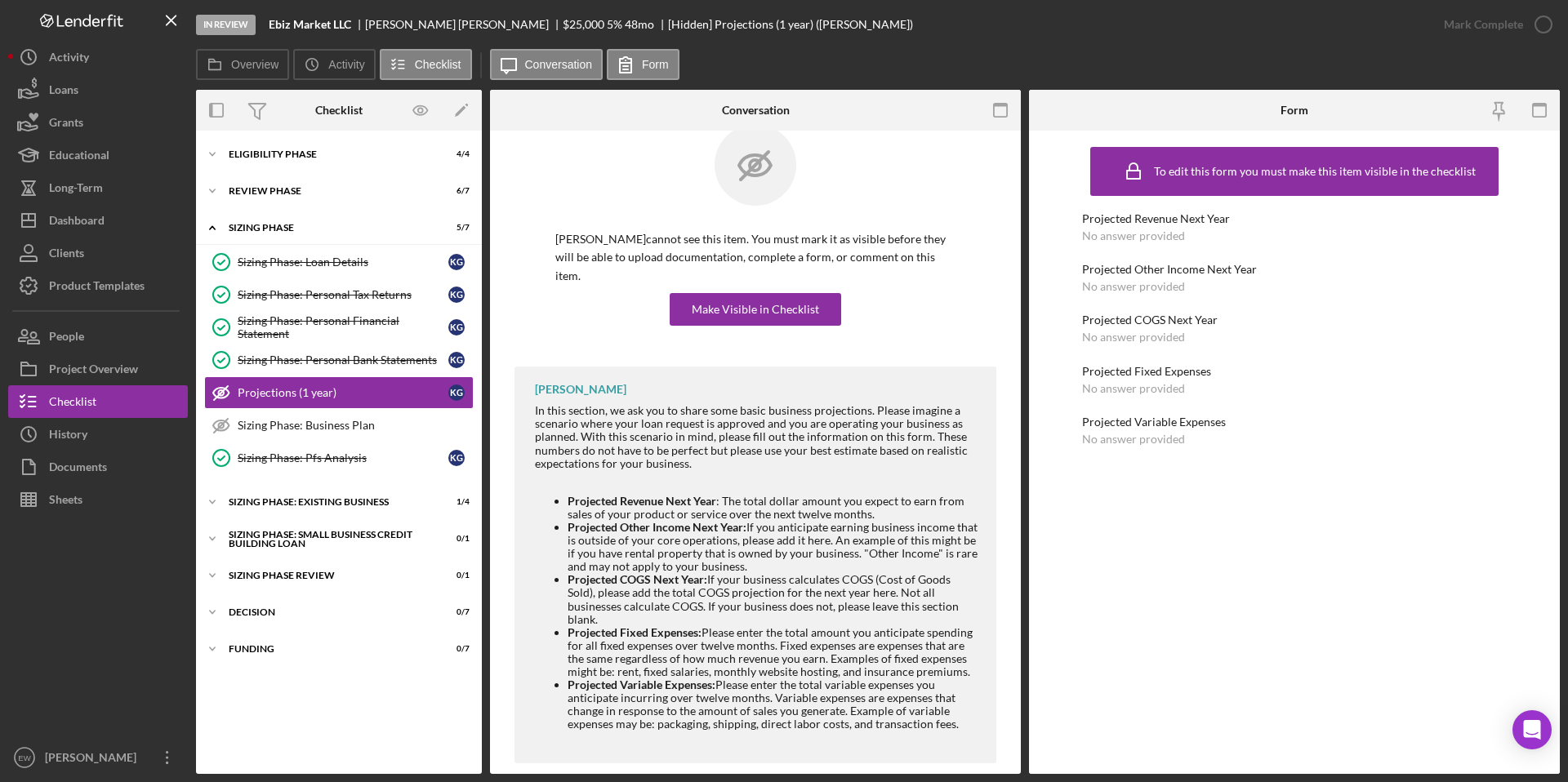
scroll to position [35, 0]
